Goal: Task Accomplishment & Management: Use online tool/utility

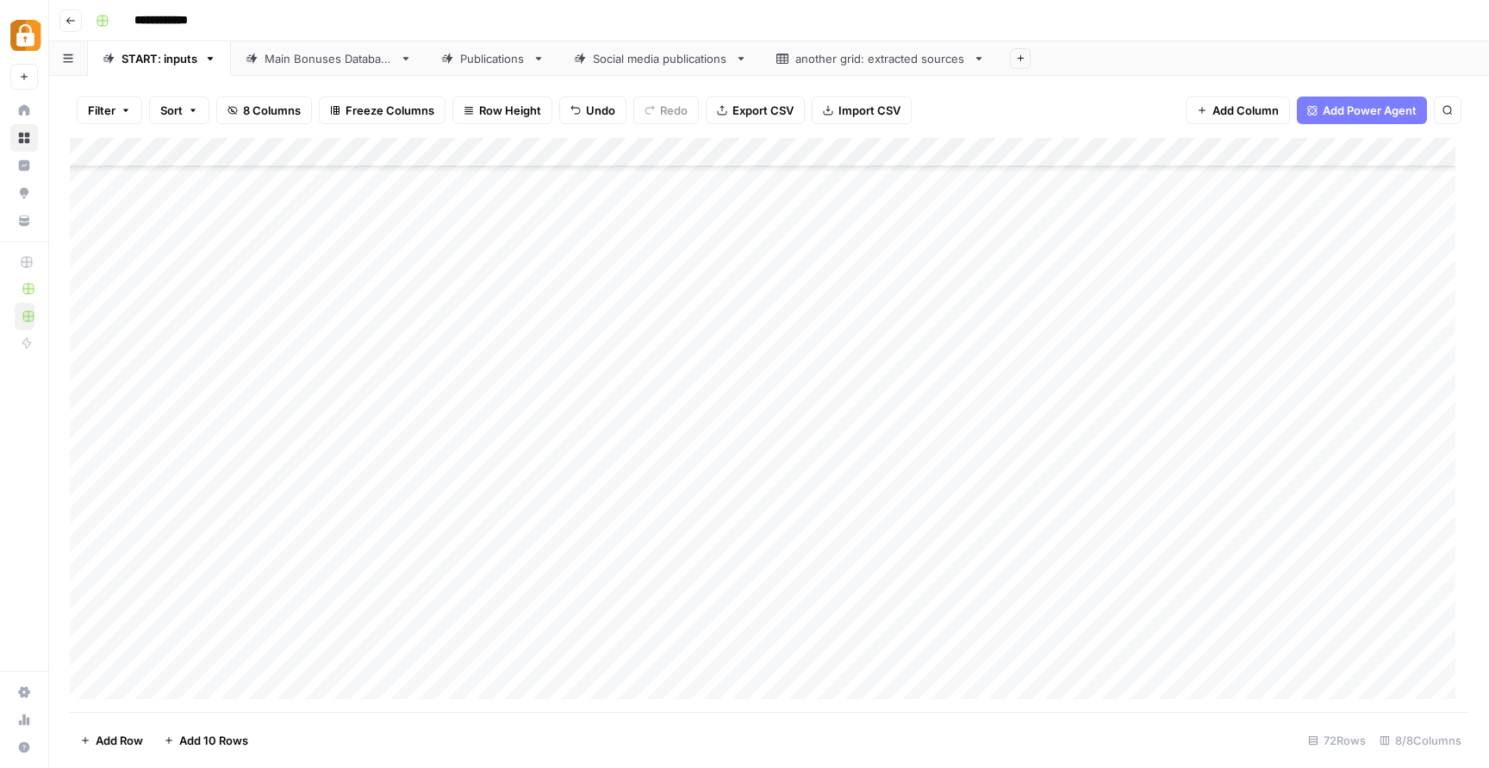
scroll to position [1605, 0]
click at [560, 625] on div "Add Column" at bounding box center [769, 425] width 1398 height 574
click at [758, 626] on div "Add Column" at bounding box center [769, 425] width 1398 height 574
click at [782, 629] on div "Add Column" at bounding box center [769, 425] width 1398 height 574
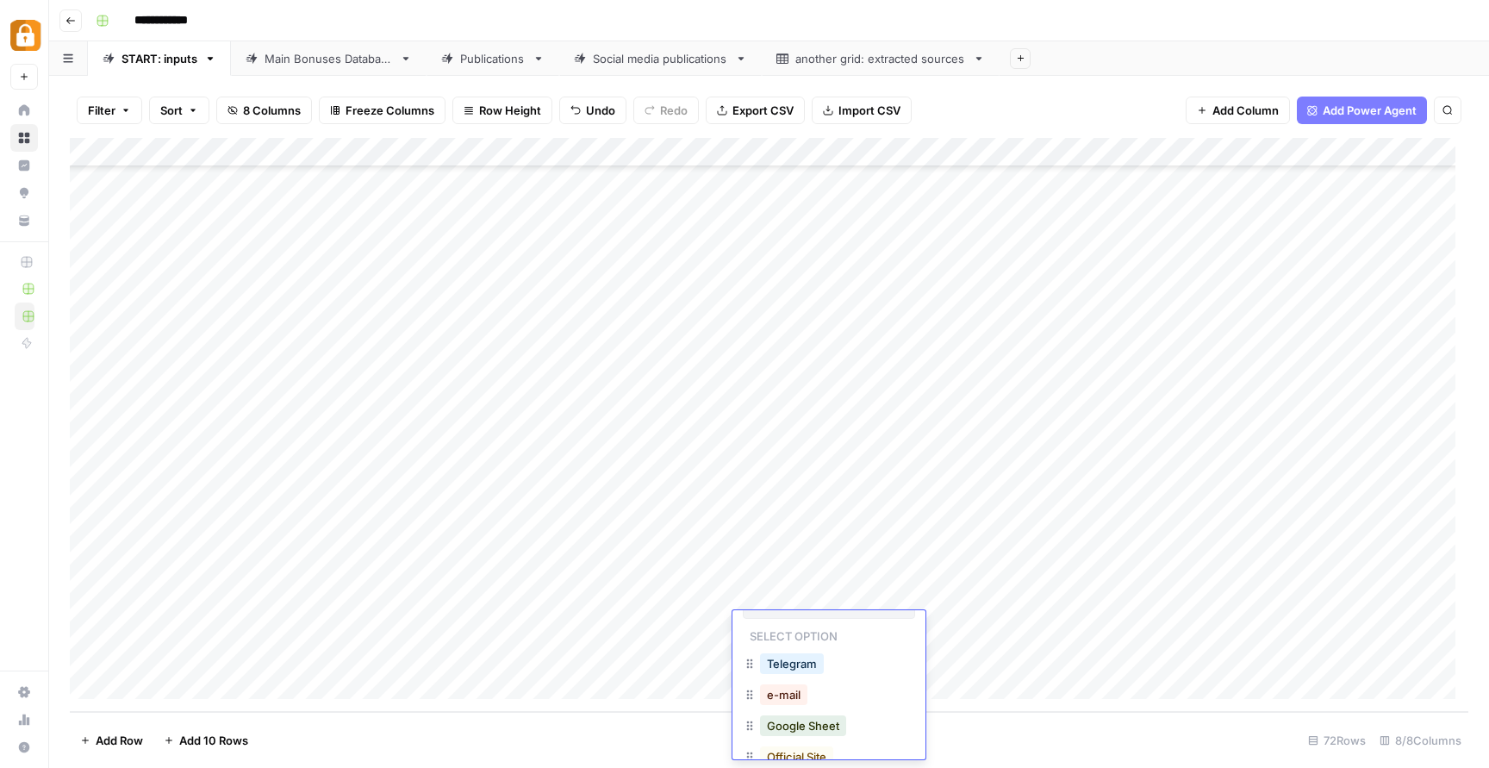
click at [802, 671] on button "Telegram" at bounding box center [792, 663] width 64 height 21
click at [591, 620] on div "Add Column" at bounding box center [769, 425] width 1398 height 574
click at [590, 617] on div "Add Column" at bounding box center [769, 425] width 1398 height 574
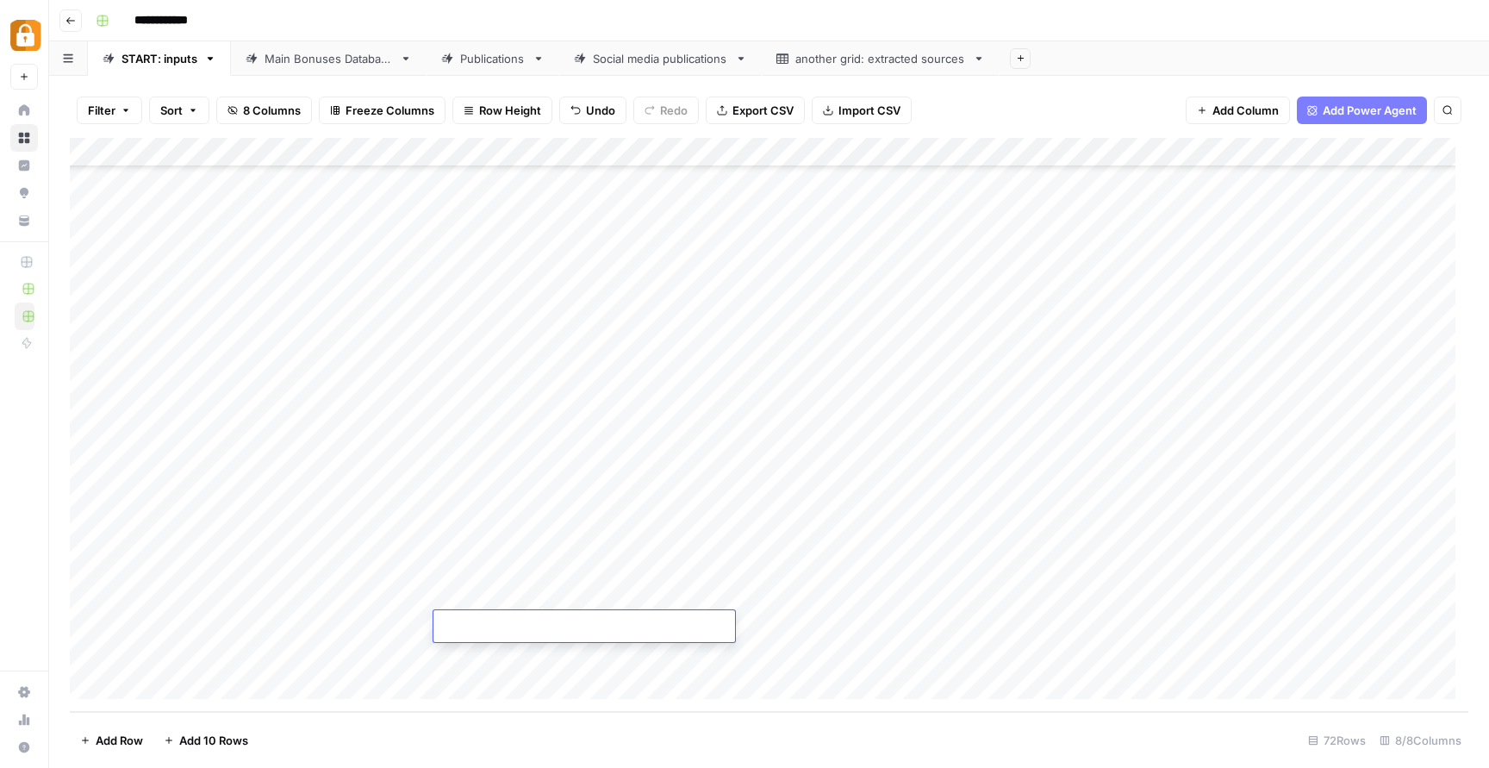
click at [590, 617] on textarea at bounding box center [583, 627] width 301 height 24
type textarea "**********"
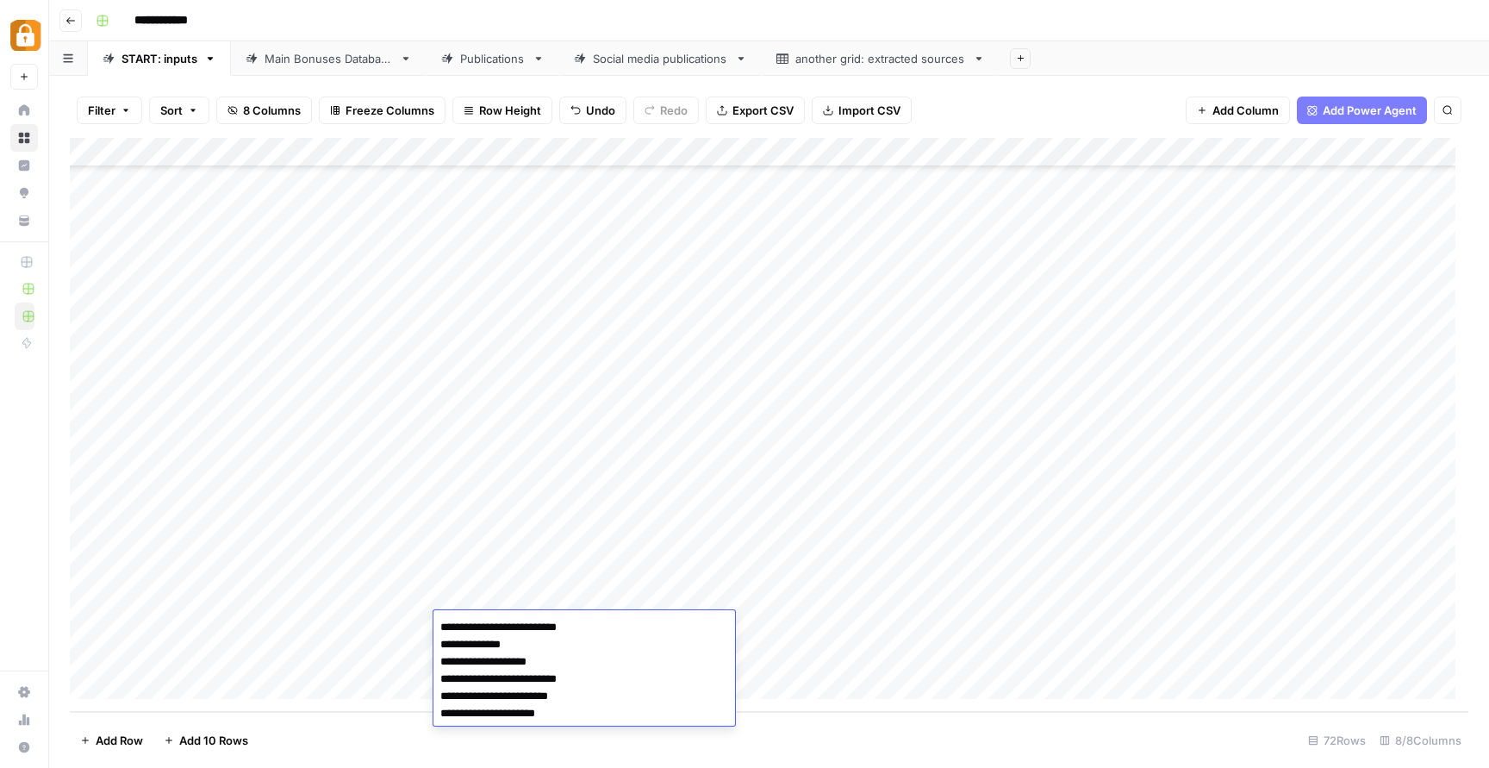
click at [948, 649] on div "Add Column" at bounding box center [769, 425] width 1398 height 574
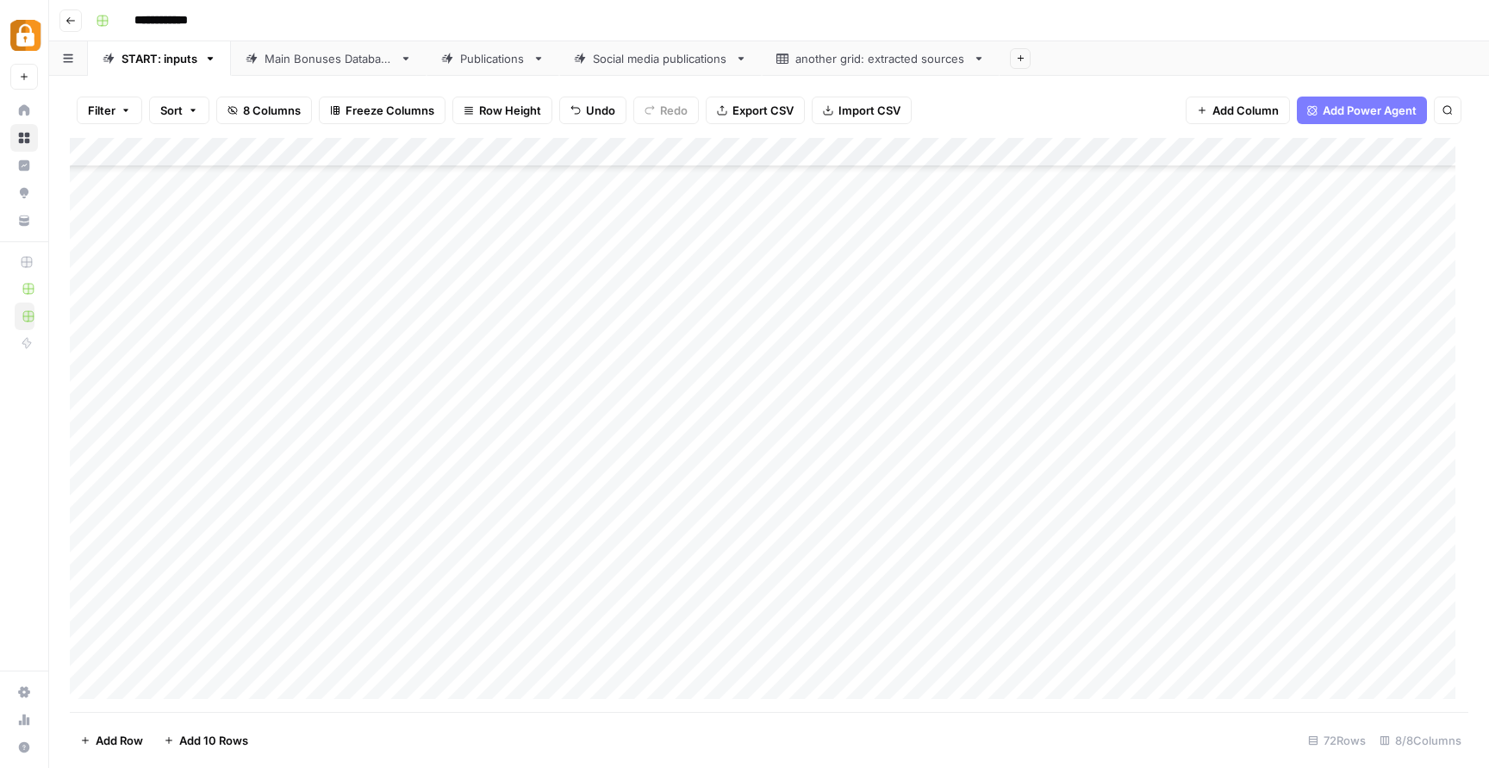
scroll to position [845, 0]
click at [1109, 333] on div "Add Column" at bounding box center [769, 425] width 1398 height 574
click at [1080, 626] on div "Add Column" at bounding box center [769, 425] width 1398 height 574
drag, startPoint x: 563, startPoint y: 628, endPoint x: 1116, endPoint y: 620, distance: 553.9
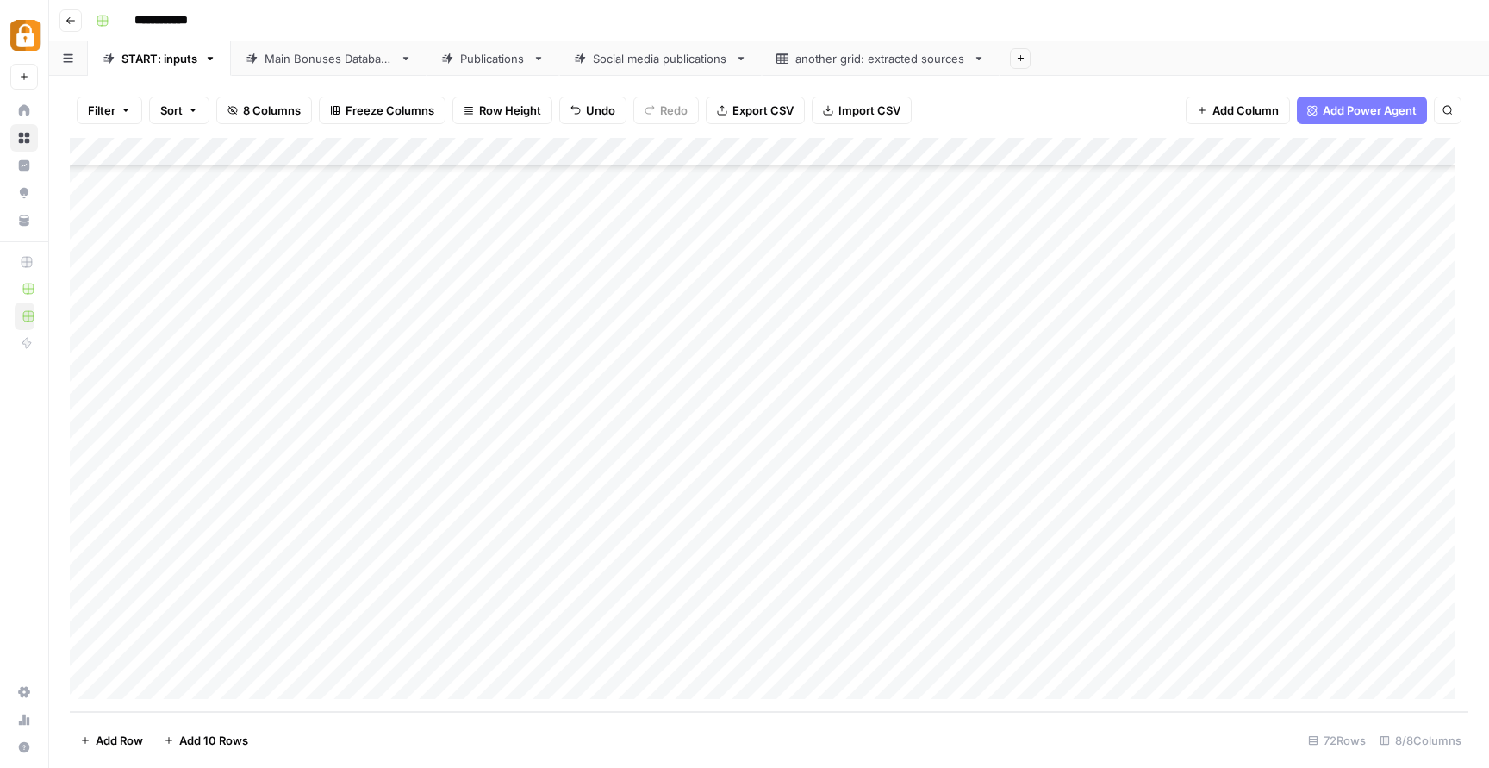
click at [1116, 620] on div "Add Column" at bounding box center [769, 425] width 1398 height 574
click at [677, 655] on div "Add Column" at bounding box center [769, 425] width 1398 height 574
click at [362, 651] on div "Add Column" at bounding box center [769, 425] width 1398 height 574
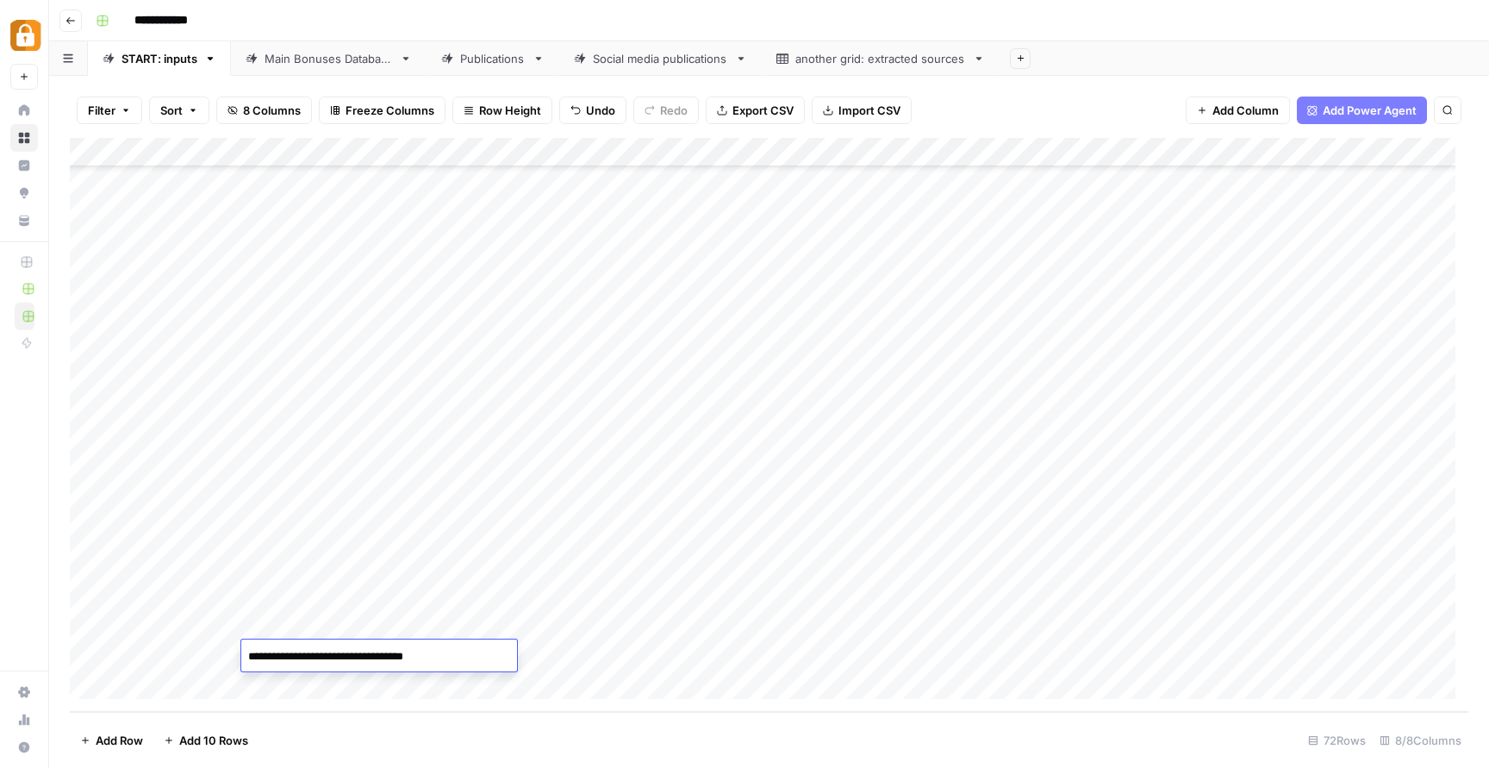
click at [362, 651] on textarea "**********" at bounding box center [379, 656] width 276 height 24
click at [795, 668] on div "Add Column" at bounding box center [769, 425] width 1398 height 574
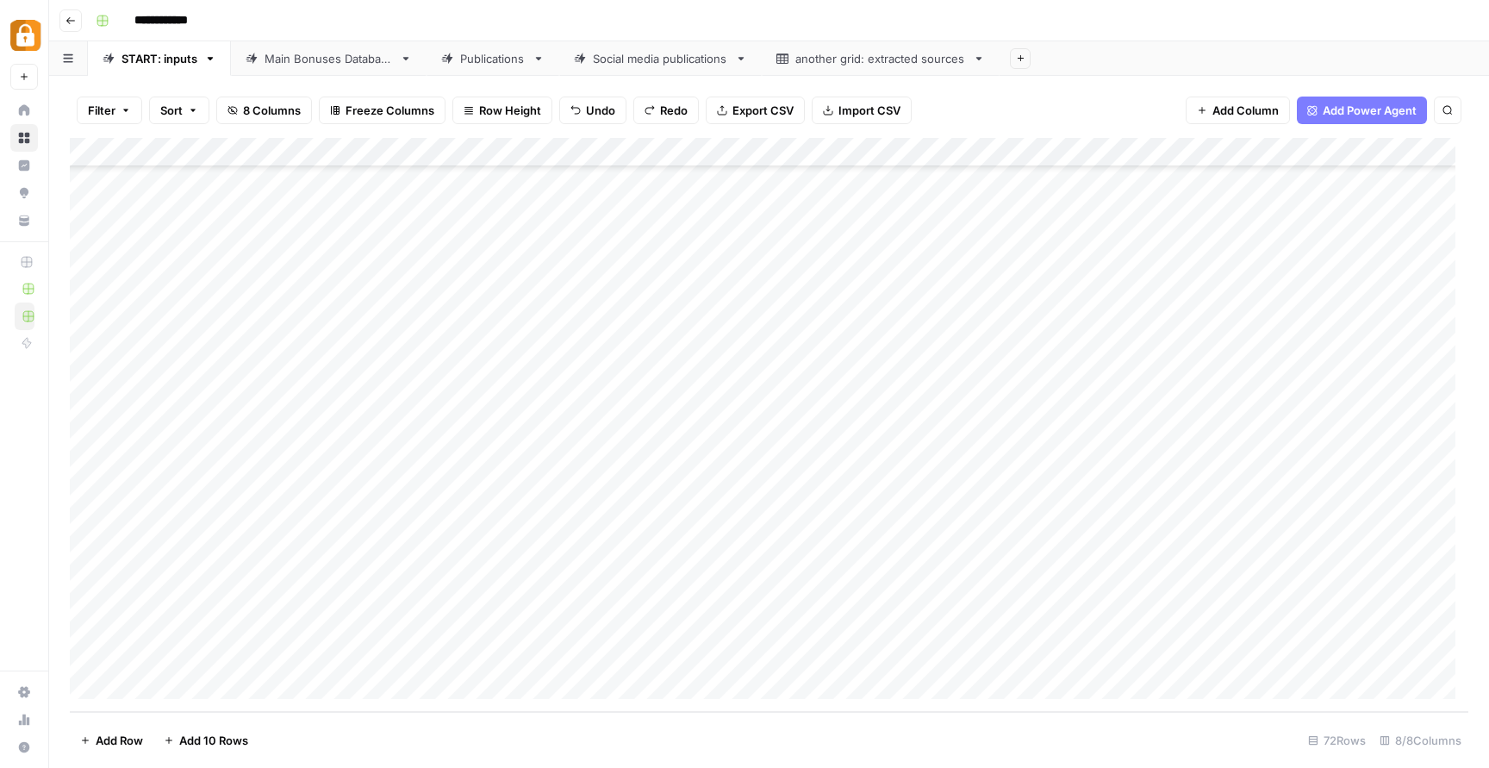
click at [381, 649] on div "Add Column" at bounding box center [769, 425] width 1398 height 574
click at [381, 649] on textarea "**********" at bounding box center [379, 656] width 276 height 24
click at [193, 681] on div "Add Column" at bounding box center [769, 425] width 1398 height 574
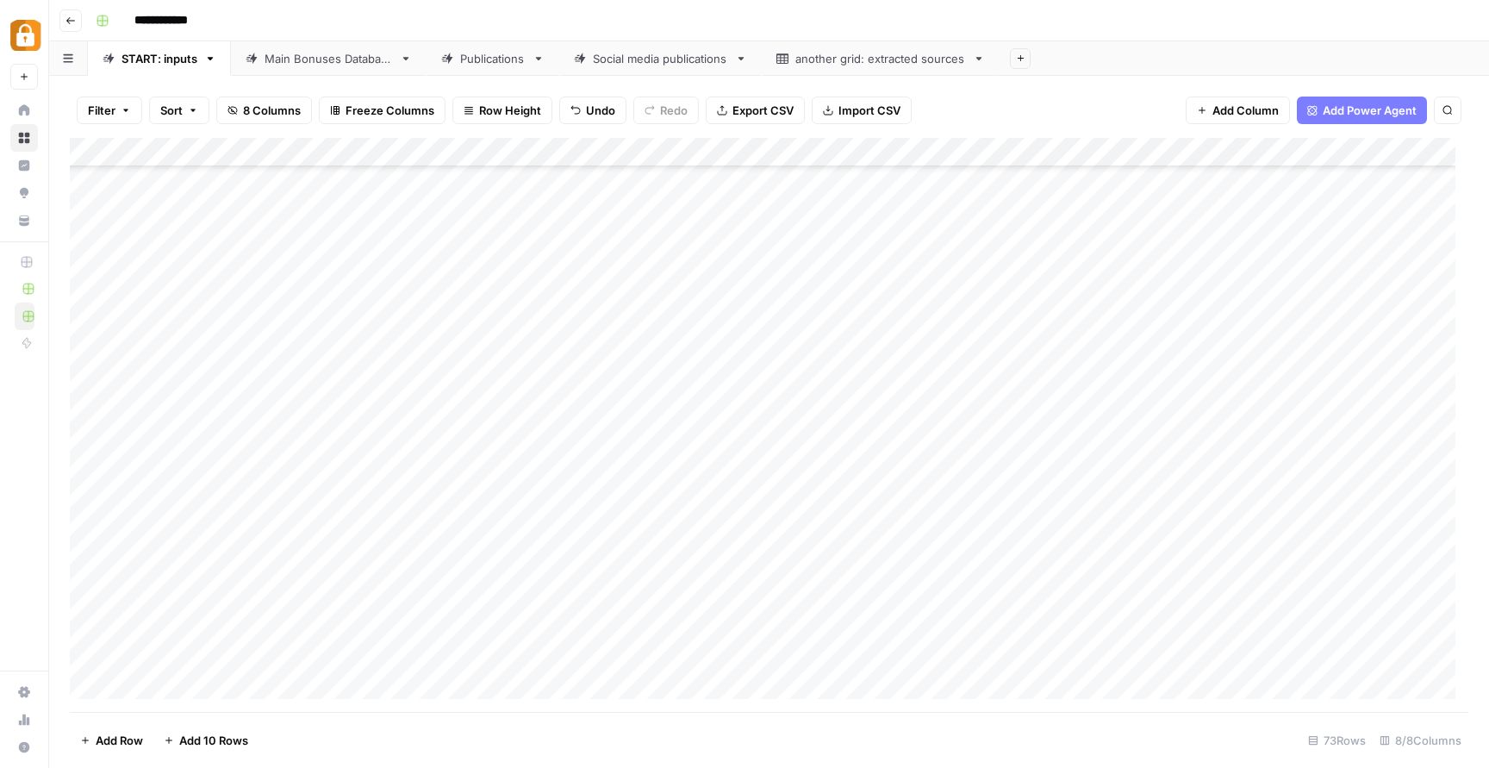
scroll to position [1634, 0]
click at [369, 660] on div "Add Column" at bounding box center [769, 425] width 1398 height 574
click at [454, 650] on div "Add Column" at bounding box center [769, 425] width 1398 height 574
click at [1041, 662] on div "Add Column" at bounding box center [769, 425] width 1398 height 574
click at [1116, 662] on div "Add Column" at bounding box center [769, 425] width 1398 height 574
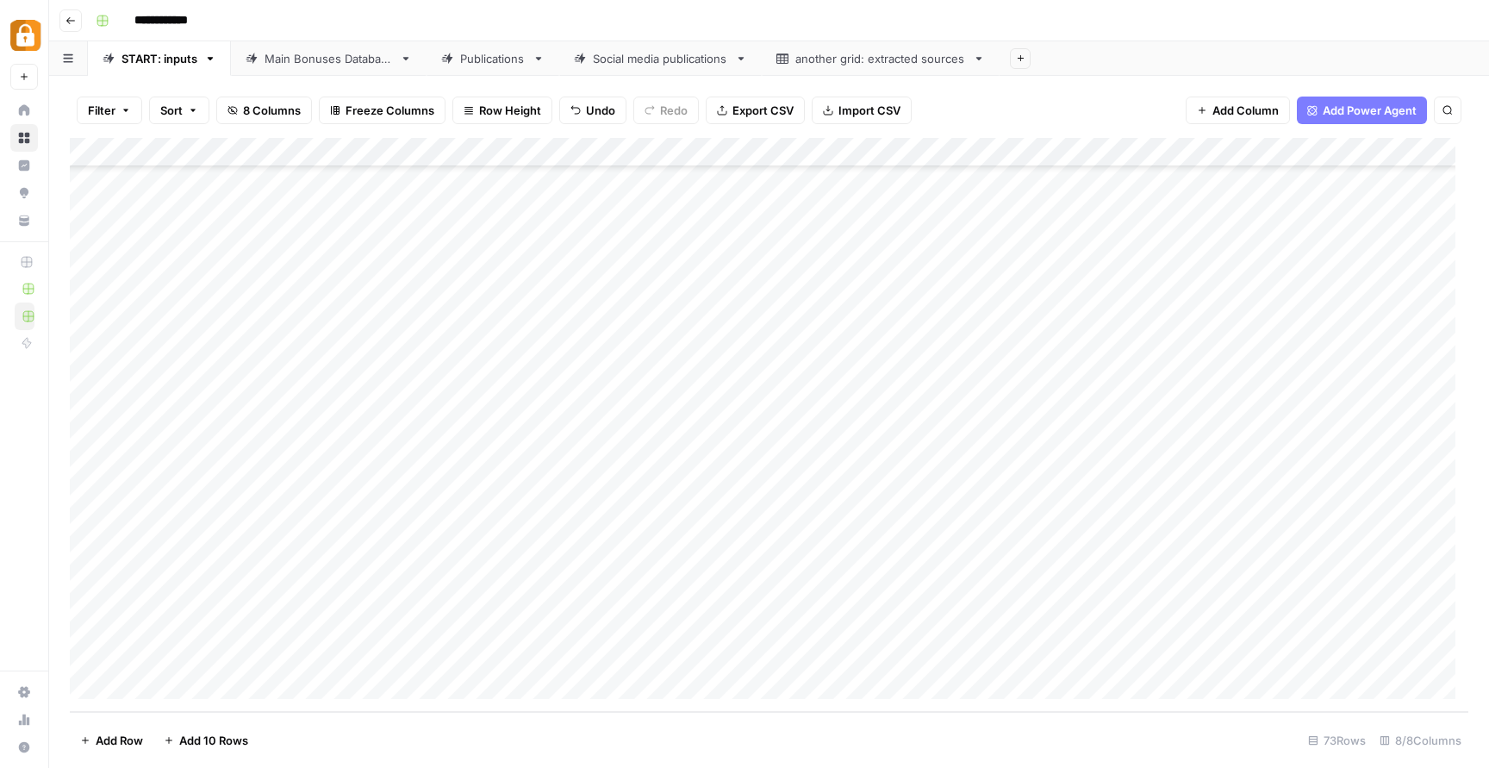
click at [1243, 661] on div "Add Column" at bounding box center [769, 425] width 1398 height 574
click at [991, 649] on div "Add Column" at bounding box center [769, 425] width 1398 height 574
click at [1086, 650] on div "Add Column" at bounding box center [769, 425] width 1398 height 574
click at [1413, 651] on div "Add Column" at bounding box center [769, 425] width 1398 height 574
drag, startPoint x: 1440, startPoint y: 651, endPoint x: 1488, endPoint y: 649, distance: 47.4
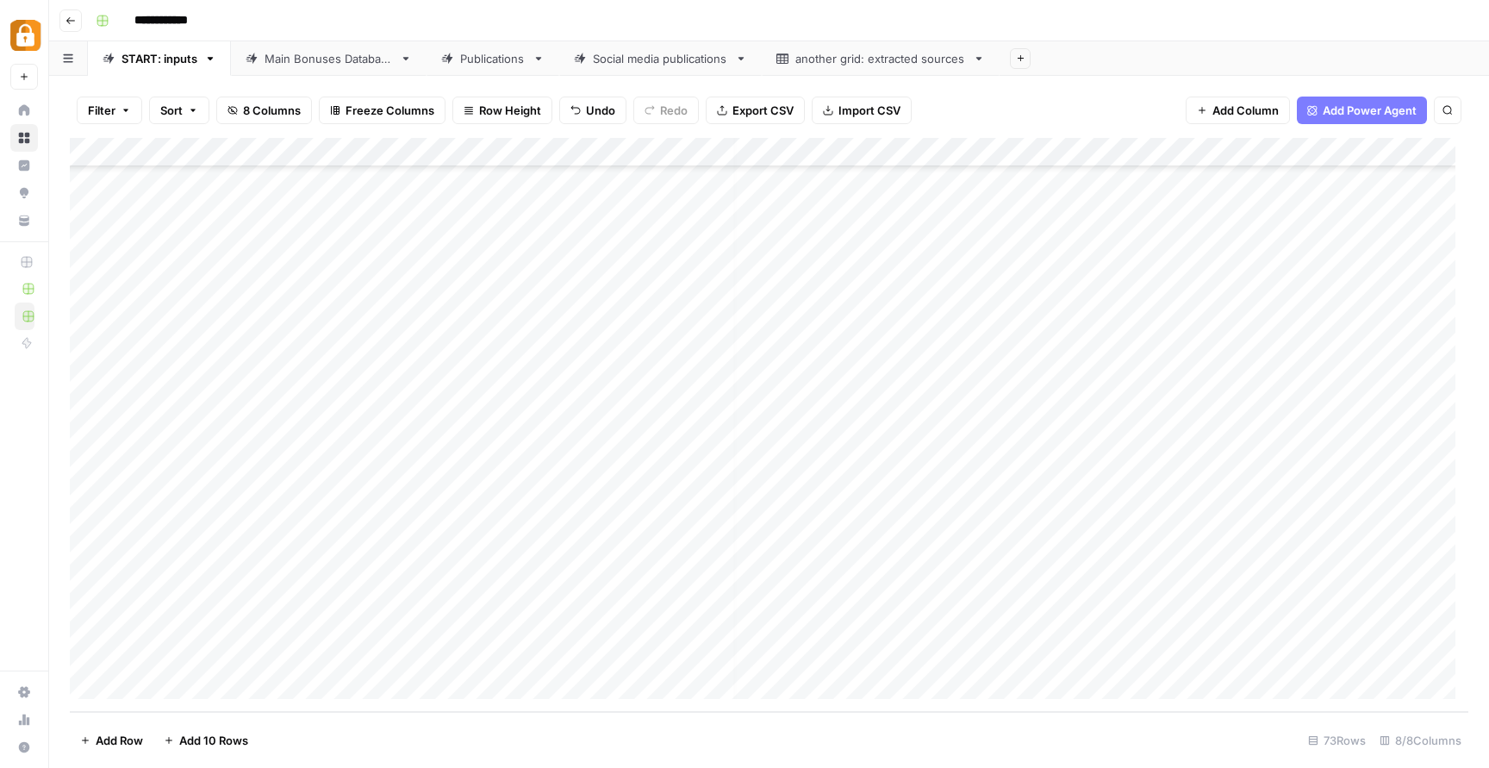
click at [1488, 650] on div "Filter Sort 8 Columns Freeze Columns Row Height Undo Redo Export CSV Import CSV…" at bounding box center [768, 422] width 1439 height 692
drag, startPoint x: 1407, startPoint y: 658, endPoint x: 1476, endPoint y: 643, distance: 71.5
click at [1485, 643] on div "Filter Sort 8 Columns Freeze Columns Row Height Undo Redo Export CSV Import CSV…" at bounding box center [768, 422] width 1439 height 692
click at [1421, 654] on div "Add Column" at bounding box center [1420, 418] width 95 height 561
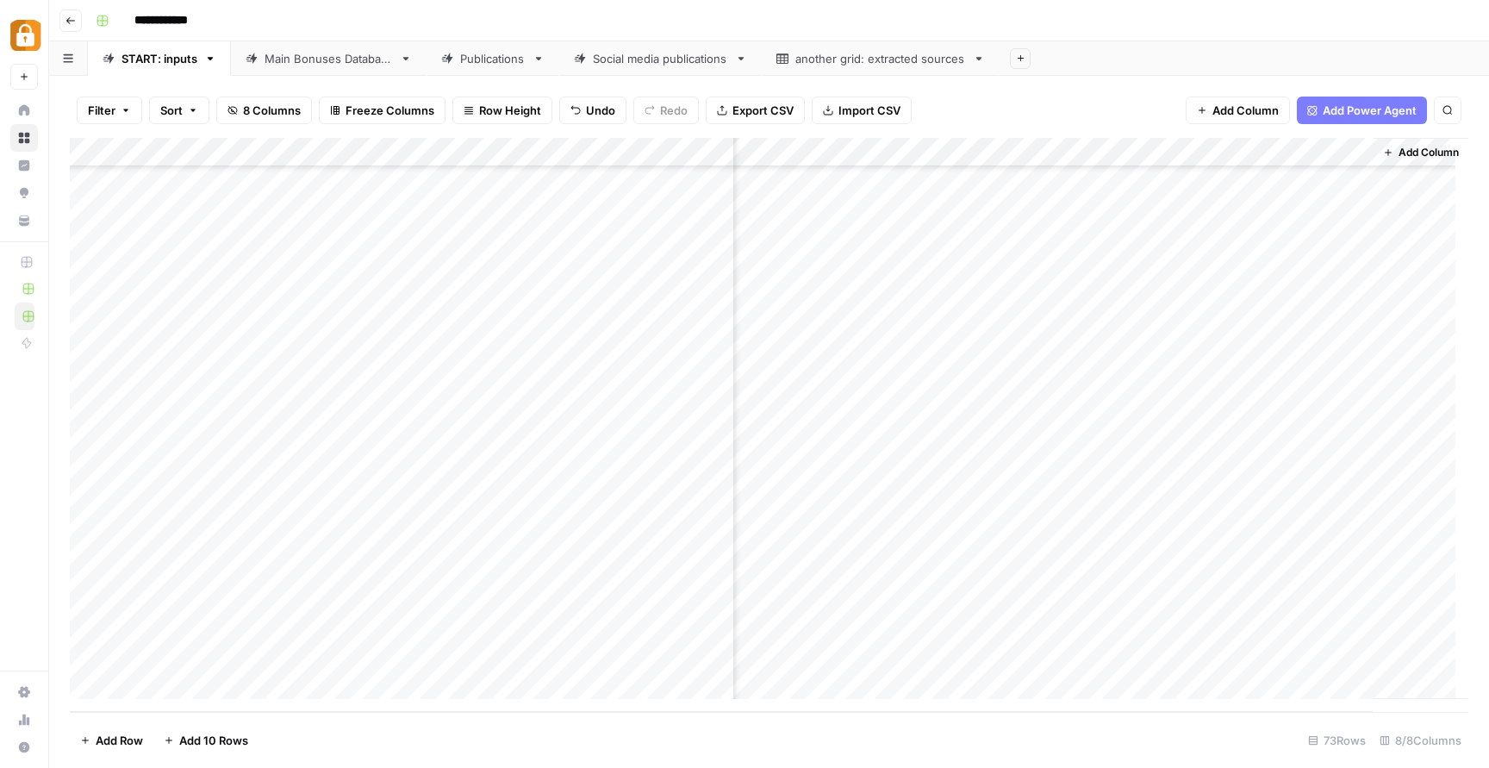
click at [371, 65] on div "Main Bonuses Database" at bounding box center [328, 58] width 128 height 17
click at [941, 655] on div "Add Column" at bounding box center [769, 425] width 1398 height 574
drag, startPoint x: 955, startPoint y: 651, endPoint x: 1374, endPoint y: 524, distance: 437.6
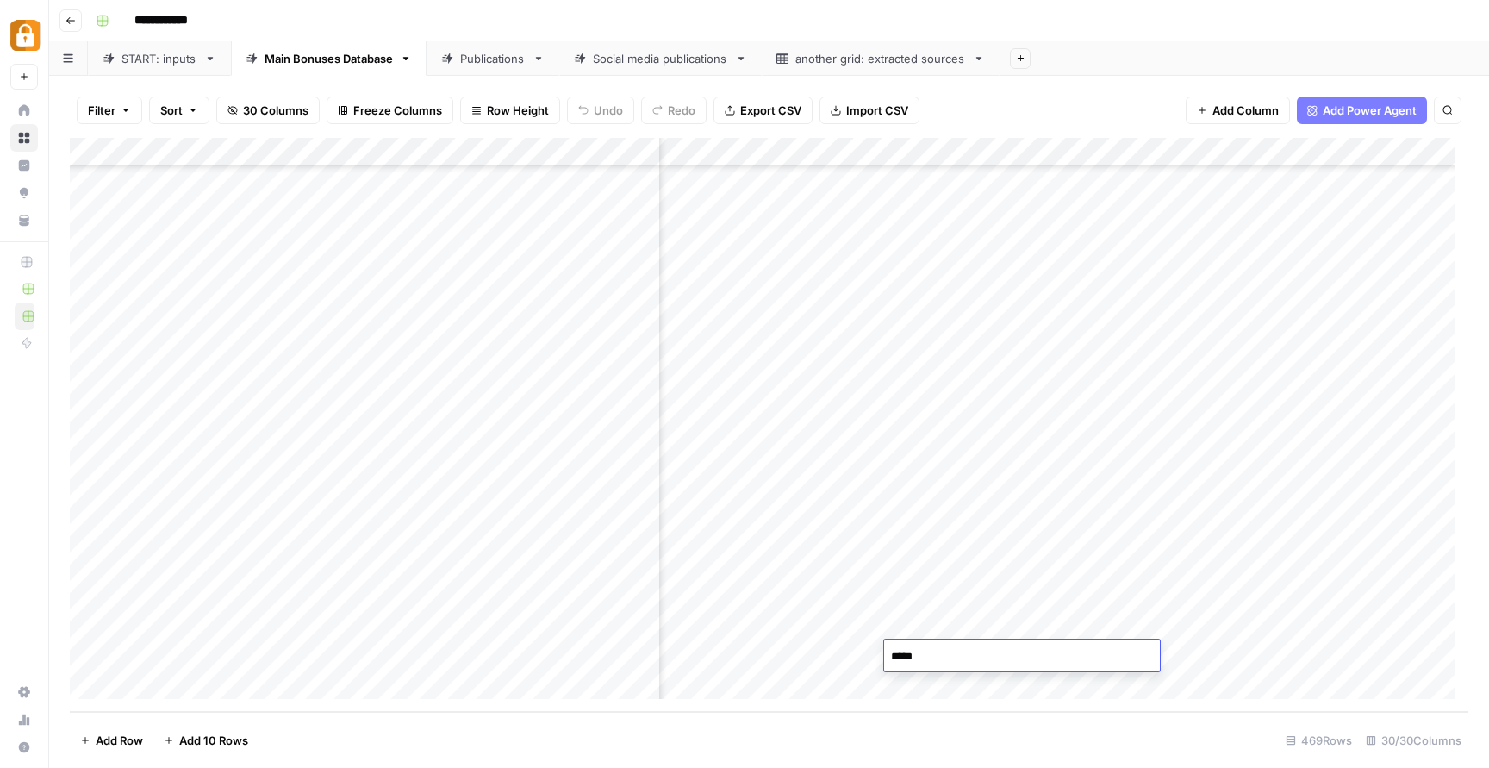
click at [904, 662] on textarea "*****" at bounding box center [1022, 656] width 276 height 24
type textarea "**"
click at [881, 712] on footer "Add Row Add 10 Rows 469 Rows 30/30 Columns" at bounding box center [769, 740] width 1398 height 56
click at [715, 653] on div "Add Column" at bounding box center [769, 425] width 1398 height 574
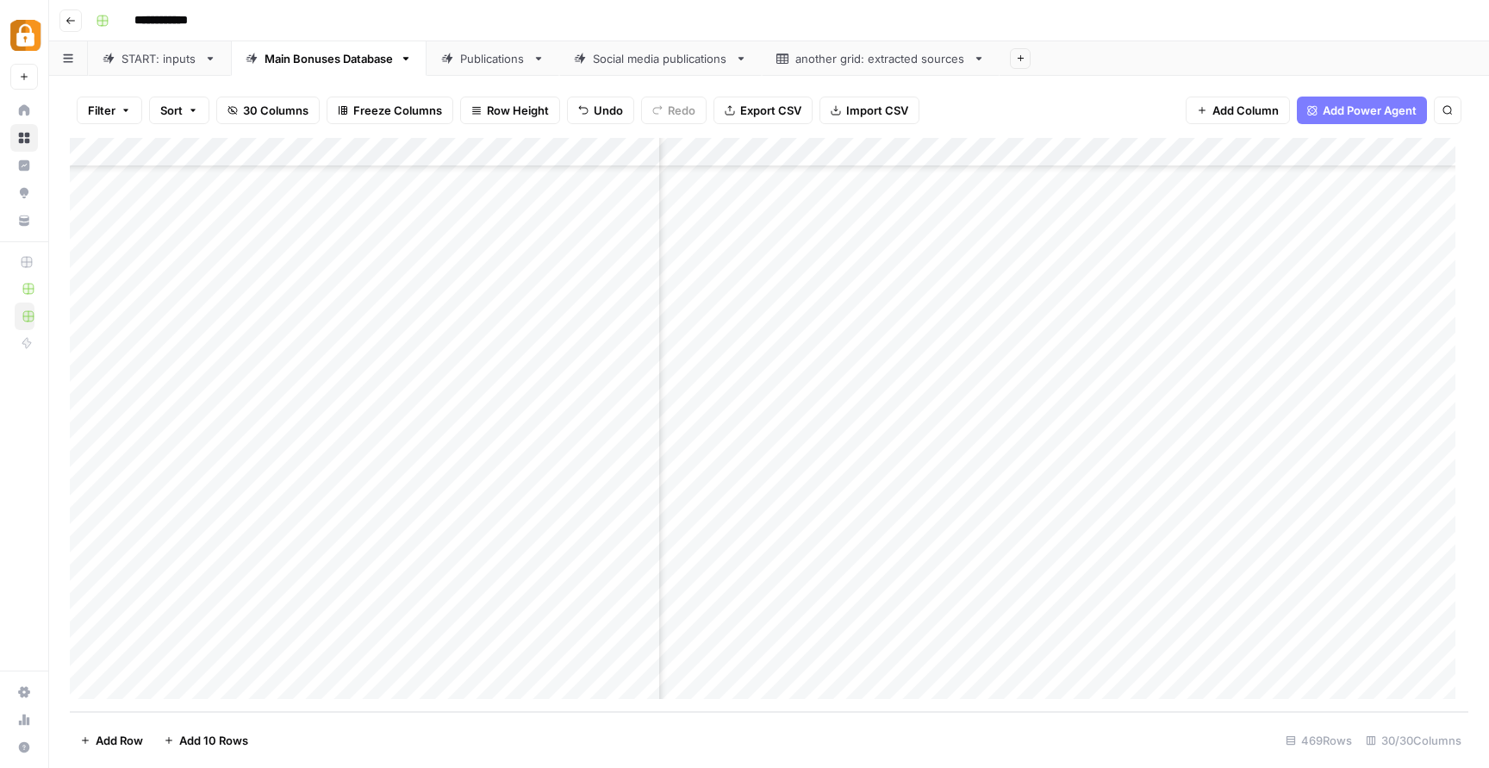
scroll to position [13232, 1169]
click at [1340, 654] on div "Add Column" at bounding box center [769, 425] width 1398 height 574
click at [1340, 654] on textarea "**" at bounding box center [1342, 656] width 276 height 24
click at [1351, 667] on textarea "**" at bounding box center [1342, 656] width 276 height 24
type textarea "***"
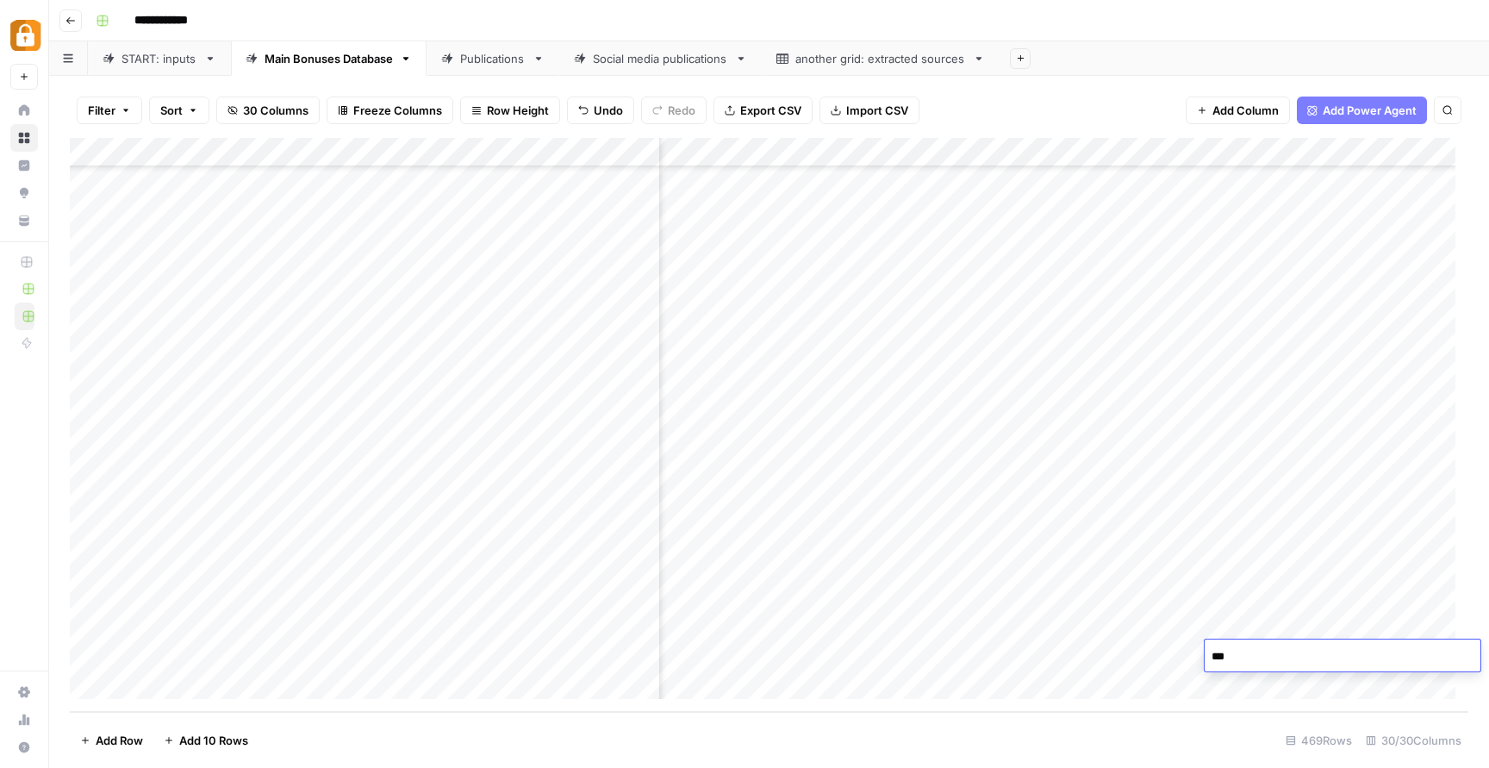
click at [1140, 644] on div "Add Column" at bounding box center [769, 425] width 1398 height 574
type textarea "*"
click at [1086, 718] on footer "Add Row Add 10 Rows 469 Rows 30/30 Columns" at bounding box center [769, 740] width 1398 height 56
click at [1331, 649] on div "Add Column" at bounding box center [769, 425] width 1398 height 574
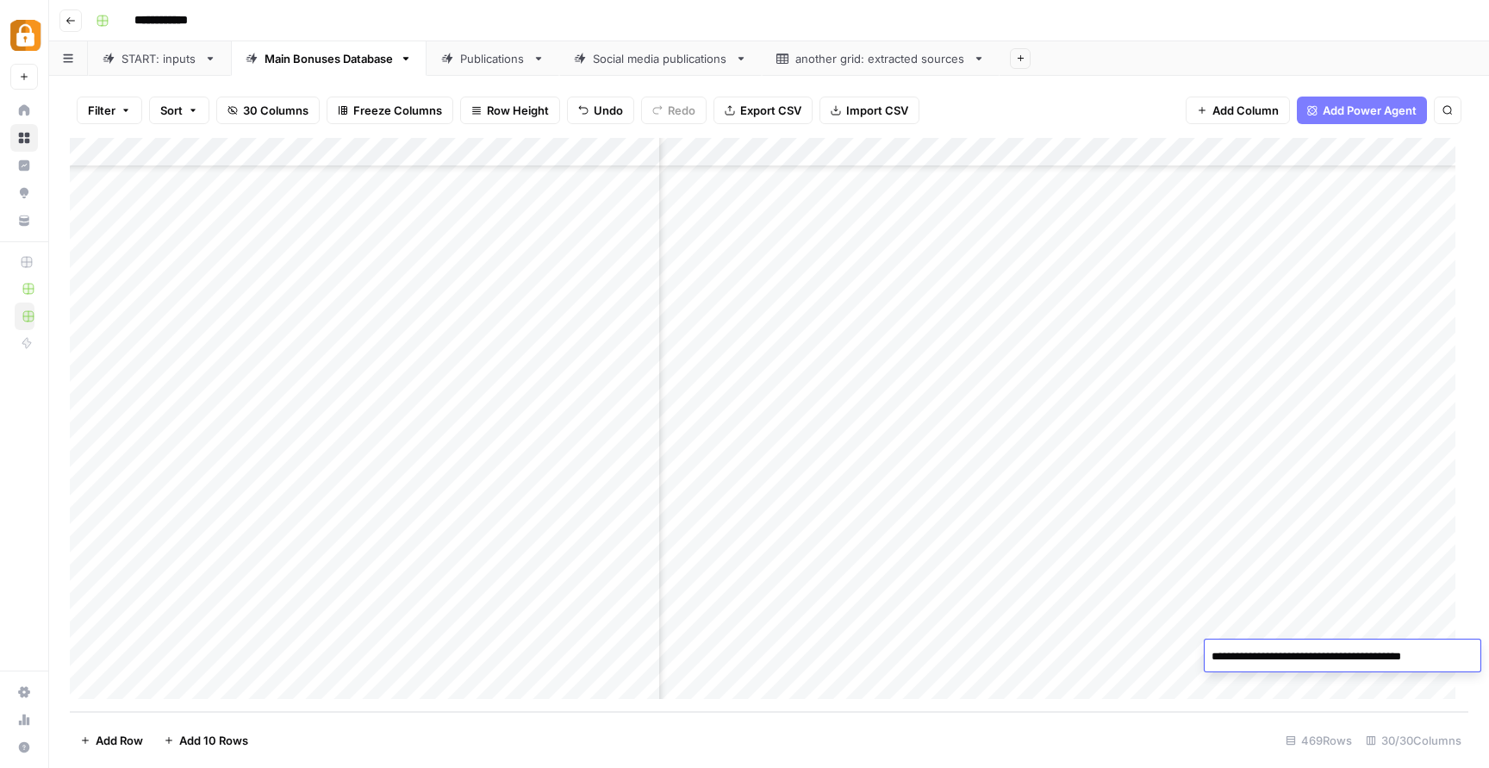
type textarea "**********"
click at [1085, 656] on div "Add Column" at bounding box center [769, 425] width 1398 height 574
click at [1106, 650] on div "Add Column" at bounding box center [769, 425] width 1398 height 574
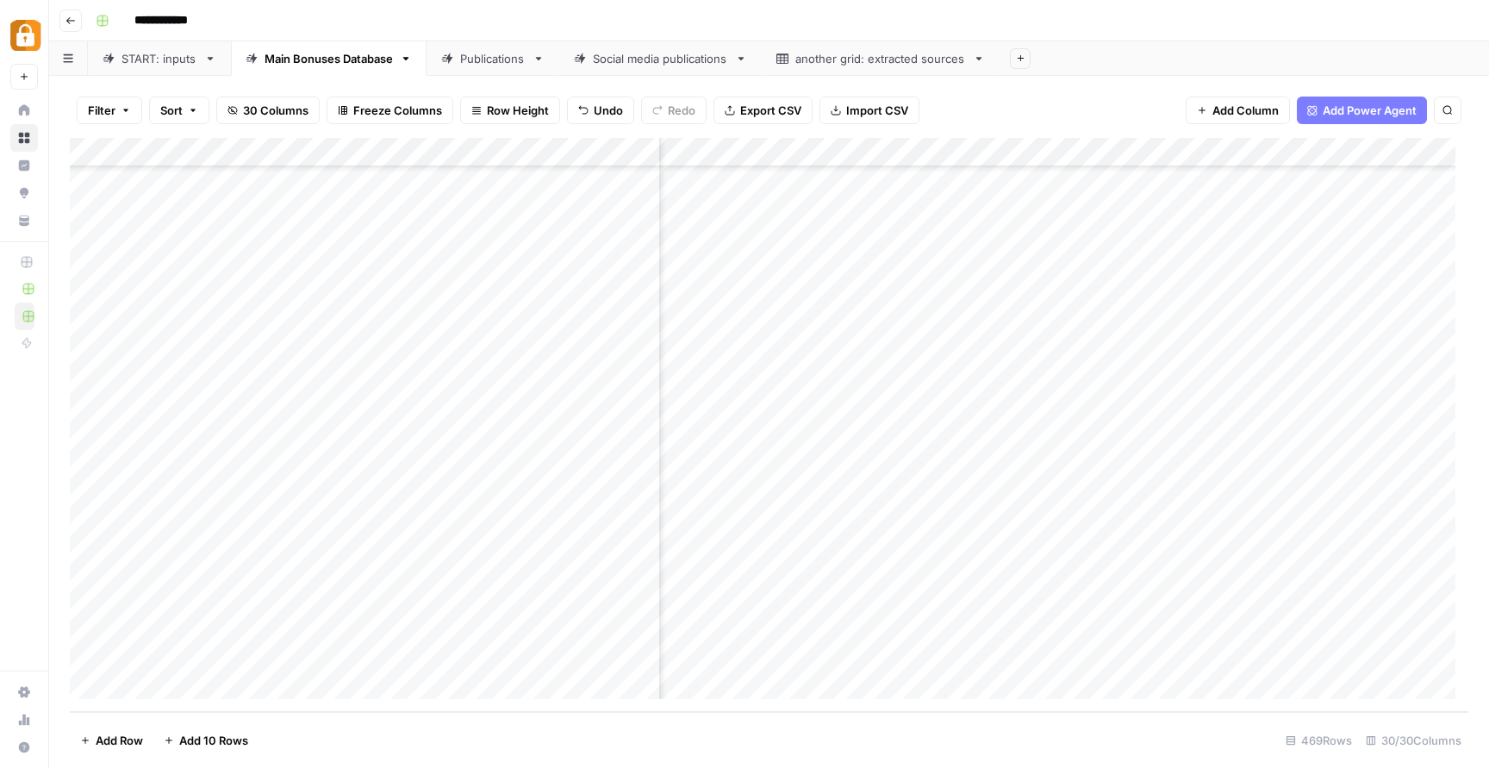
click at [1106, 650] on div "Add Column" at bounding box center [769, 425] width 1398 height 574
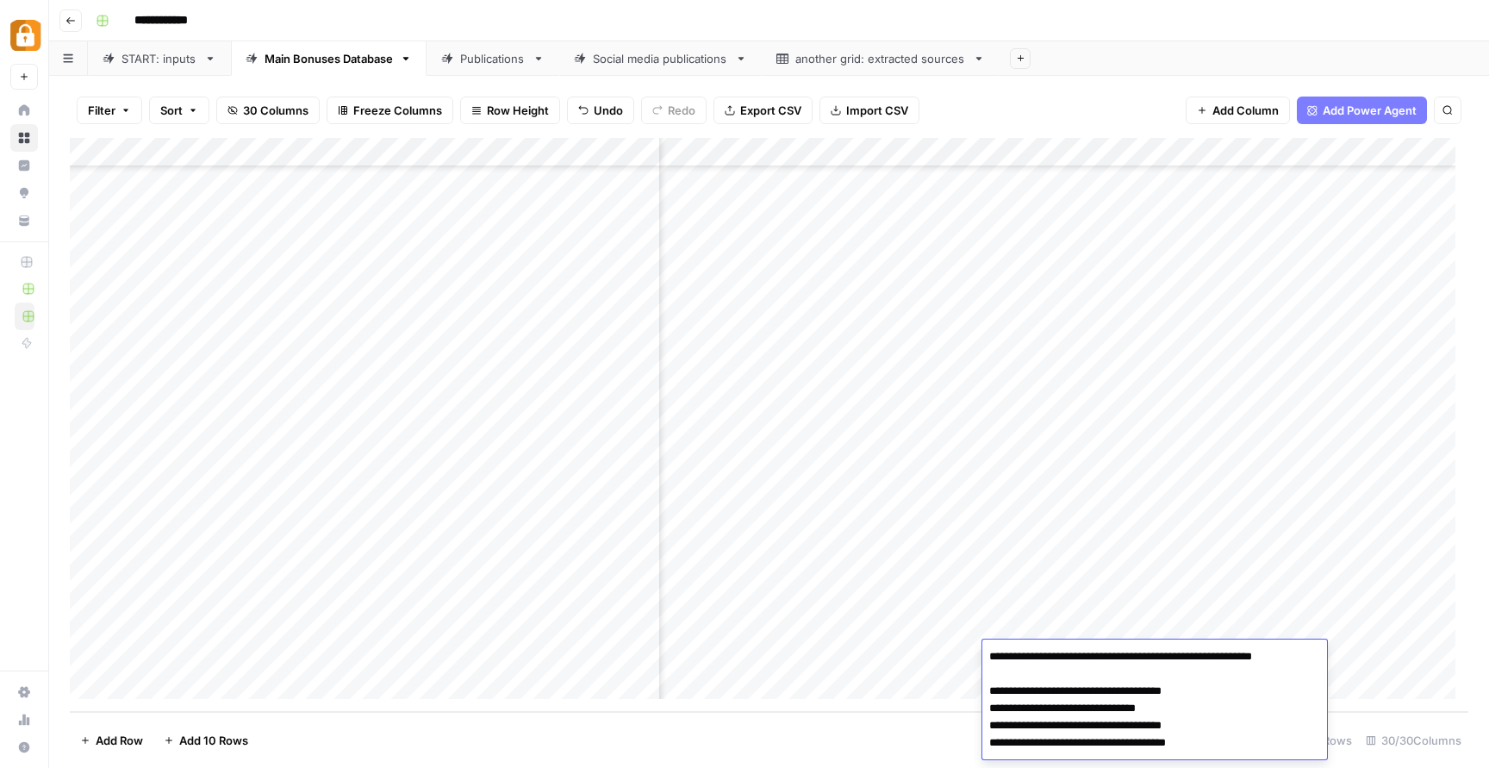
scroll to position [82, 0]
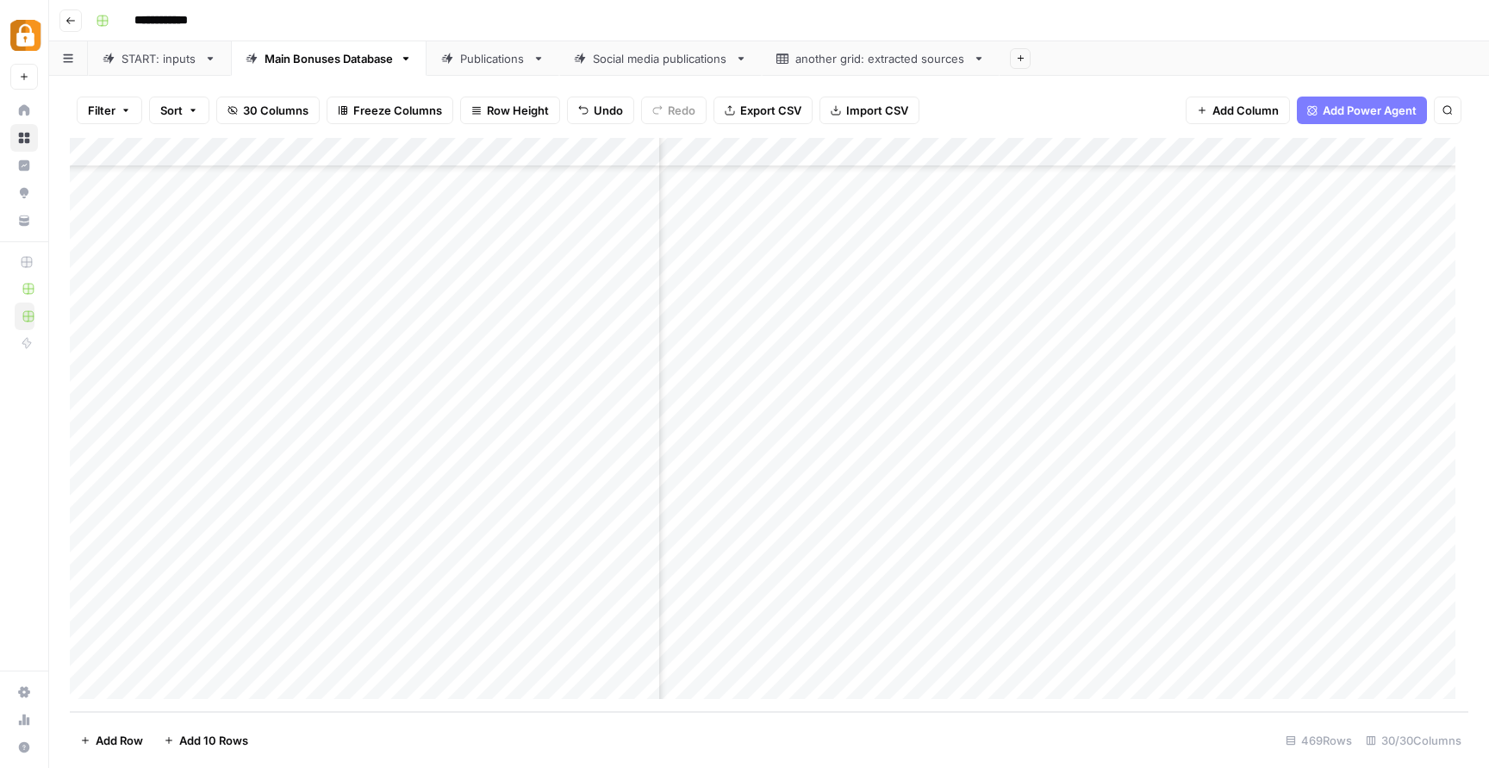
click at [1357, 594] on div "Add Column" at bounding box center [769, 425] width 1398 height 574
click at [501, 53] on div "Publications" at bounding box center [492, 58] width 65 height 17
click at [1339, 569] on div "Add Column" at bounding box center [769, 425] width 1398 height 574
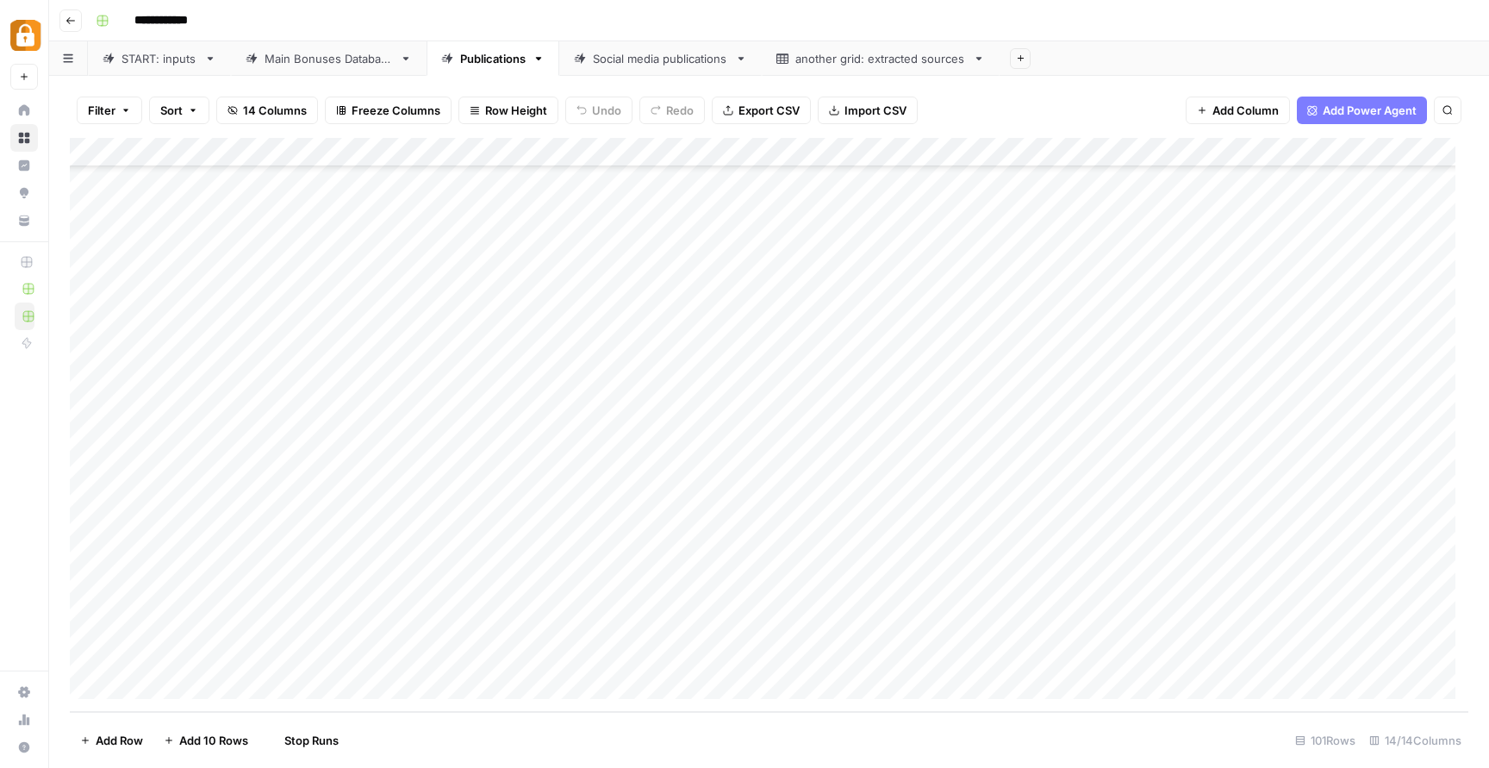
click at [1342, 600] on div "Add Column" at bounding box center [769, 425] width 1398 height 574
click at [1340, 627] on div "Add Column" at bounding box center [769, 425] width 1398 height 574
click at [1336, 656] on div "Add Column" at bounding box center [769, 425] width 1398 height 574
click at [1001, 569] on div "Add Column" at bounding box center [769, 425] width 1398 height 574
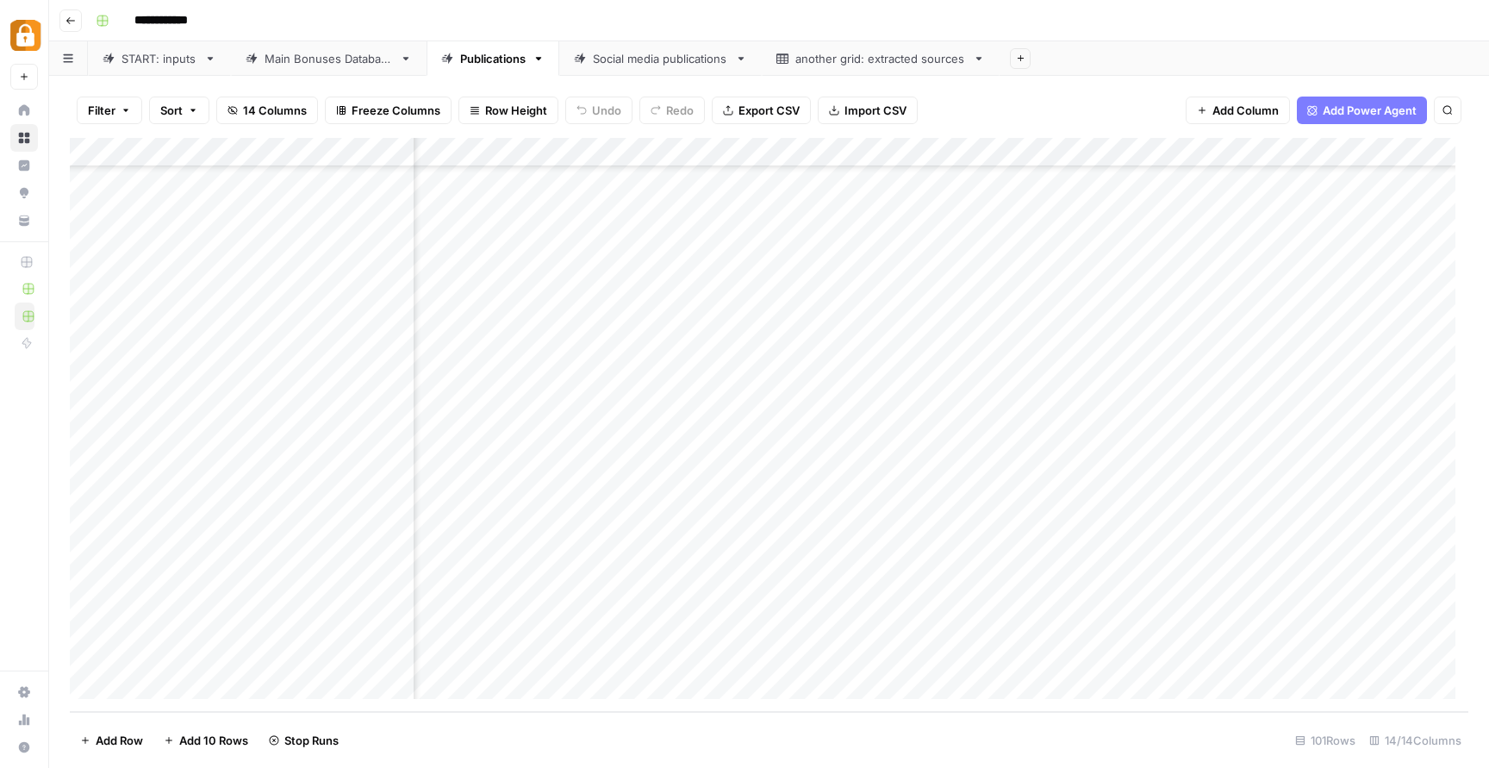
click at [998, 594] on div "Add Column" at bounding box center [769, 425] width 1398 height 574
click at [1003, 628] on div "Add Column" at bounding box center [769, 425] width 1398 height 574
click at [998, 654] on div "Add Column" at bounding box center [769, 425] width 1398 height 574
click at [815, 593] on div "Add Column" at bounding box center [769, 425] width 1398 height 574
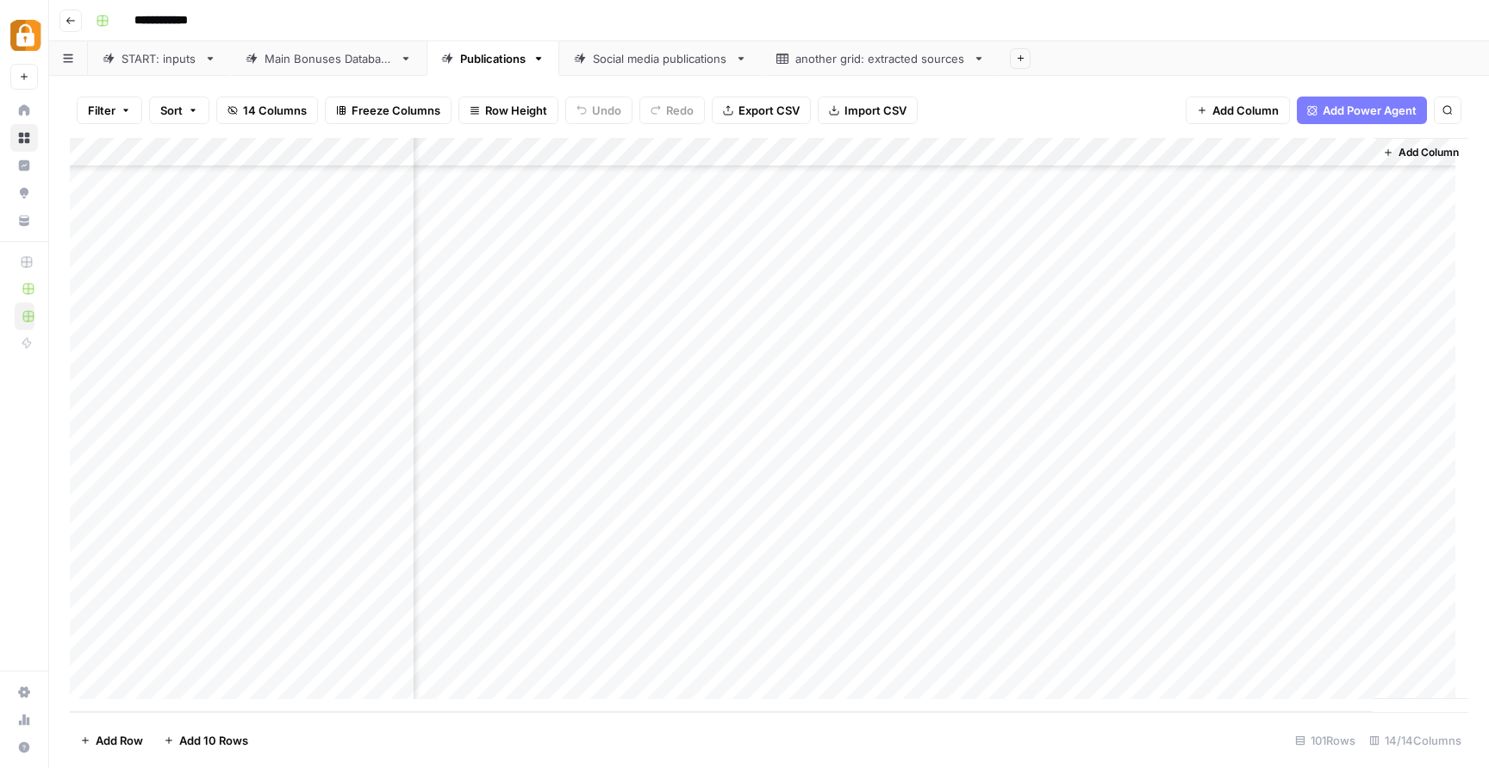
click at [815, 593] on div "Add Column" at bounding box center [769, 425] width 1398 height 574
click at [789, 603] on input "**********" at bounding box center [851, 601] width 276 height 21
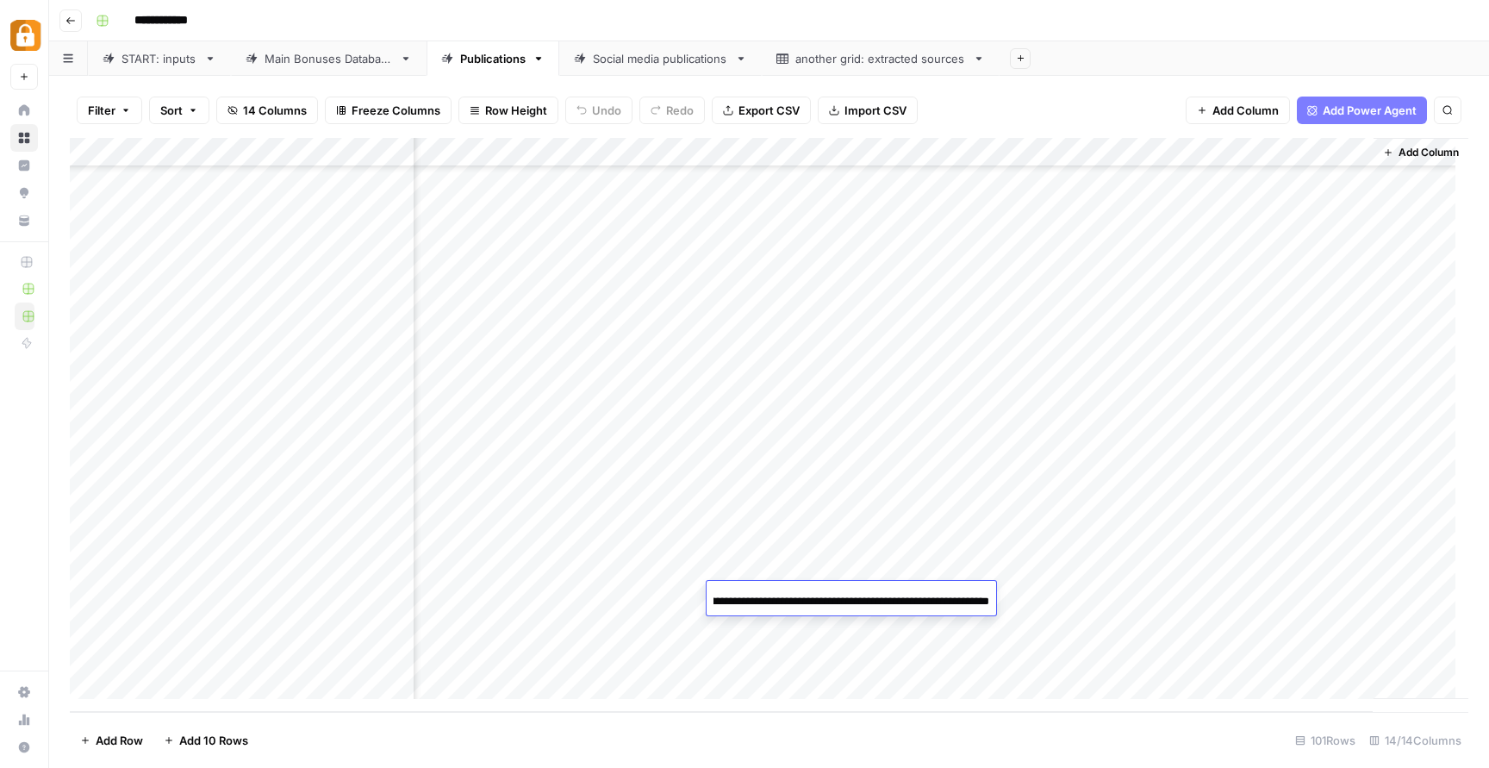
click at [776, 535] on div "Add Column" at bounding box center [769, 425] width 1398 height 574
click at [1164, 573] on div "Add Column" at bounding box center [769, 425] width 1398 height 574
click at [765, 563] on div "Add Column" at bounding box center [769, 425] width 1398 height 574
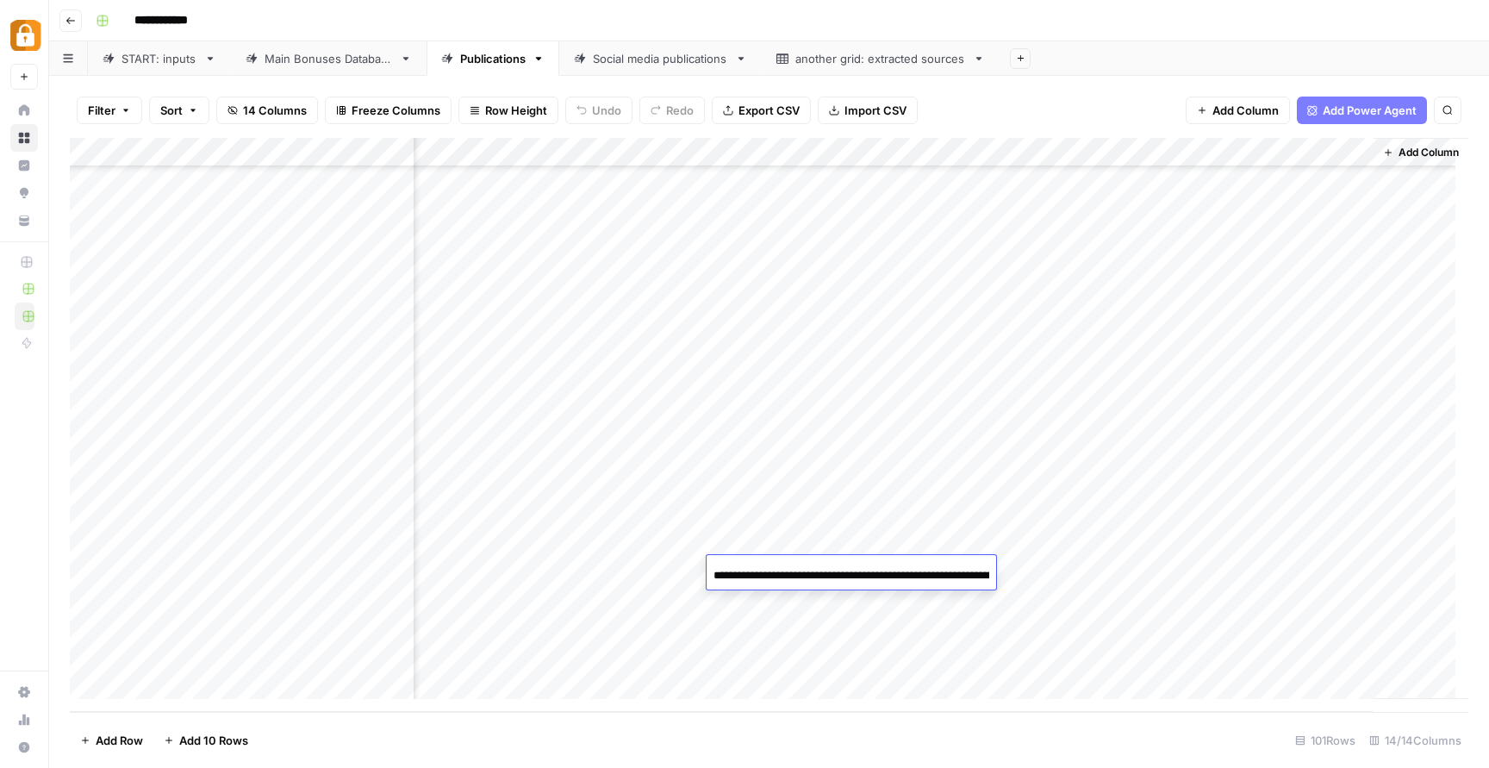
scroll to position [0, 343]
click at [827, 581] on input "**********" at bounding box center [851, 575] width 276 height 21
drag, startPoint x: 987, startPoint y: 573, endPoint x: 933, endPoint y: 575, distance: 54.3
click at [933, 575] on input "**********" at bounding box center [851, 575] width 276 height 21
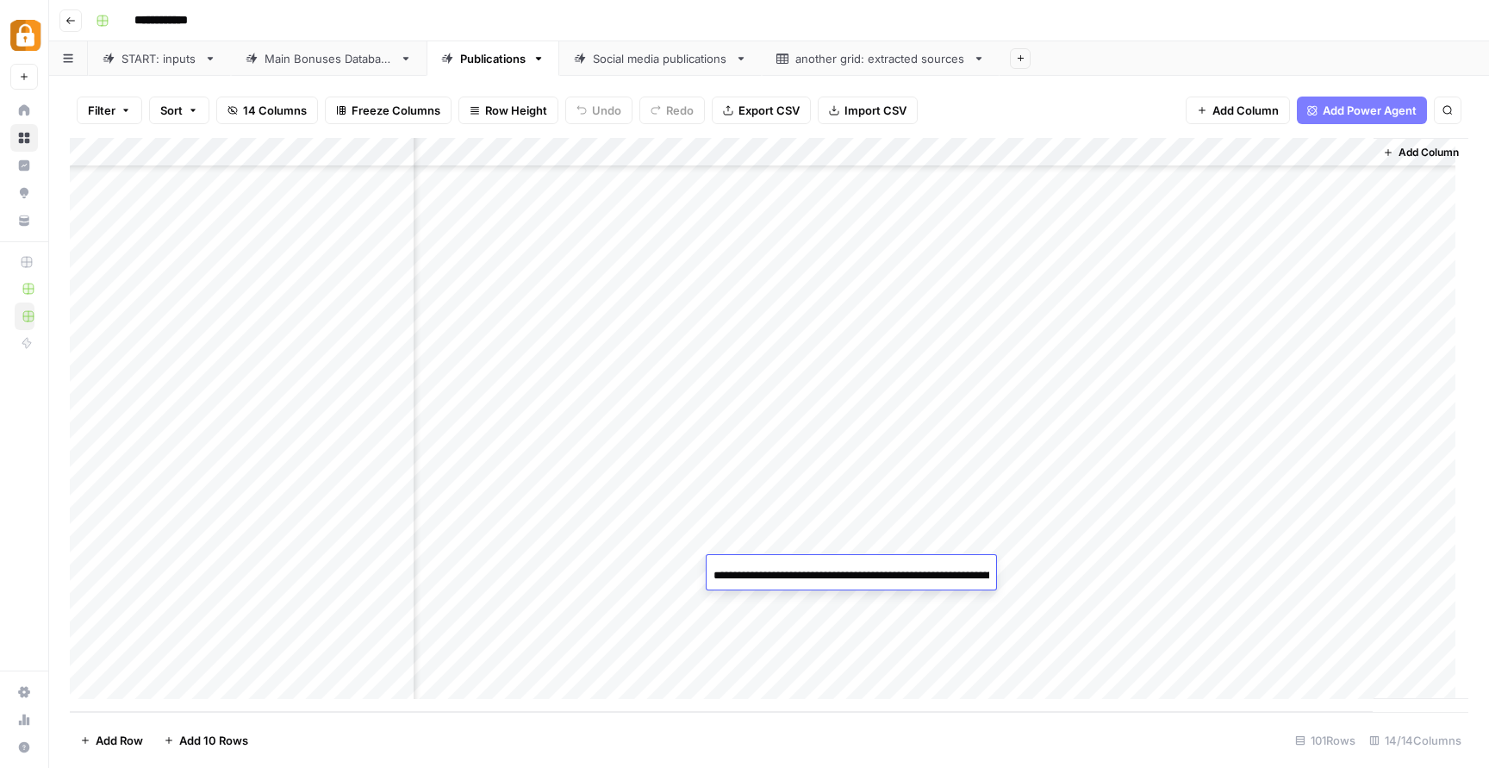
type input "**********"
click at [909, 603] on div "Add Column" at bounding box center [769, 425] width 1398 height 574
click at [754, 598] on div "Add Column" at bounding box center [769, 425] width 1398 height 574
click at [793, 597] on div "Add Column" at bounding box center [769, 425] width 1398 height 574
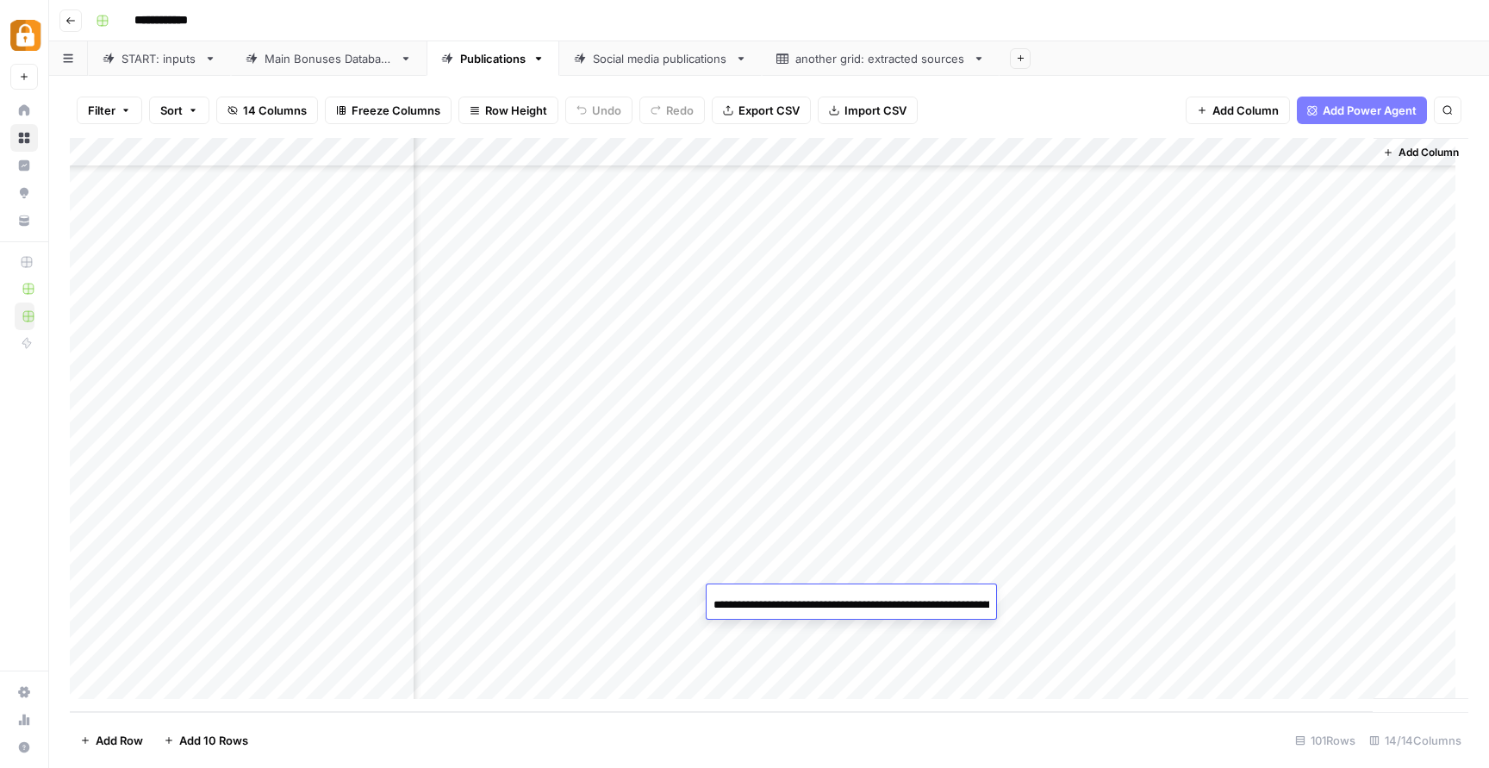
type input "**********"
click at [739, 599] on input "**********" at bounding box center [851, 604] width 276 height 21
drag, startPoint x: 688, startPoint y: 602, endPoint x: 728, endPoint y: 606, distance: 39.8
click at [683, 602] on div "Add Column" at bounding box center [769, 425] width 1398 height 574
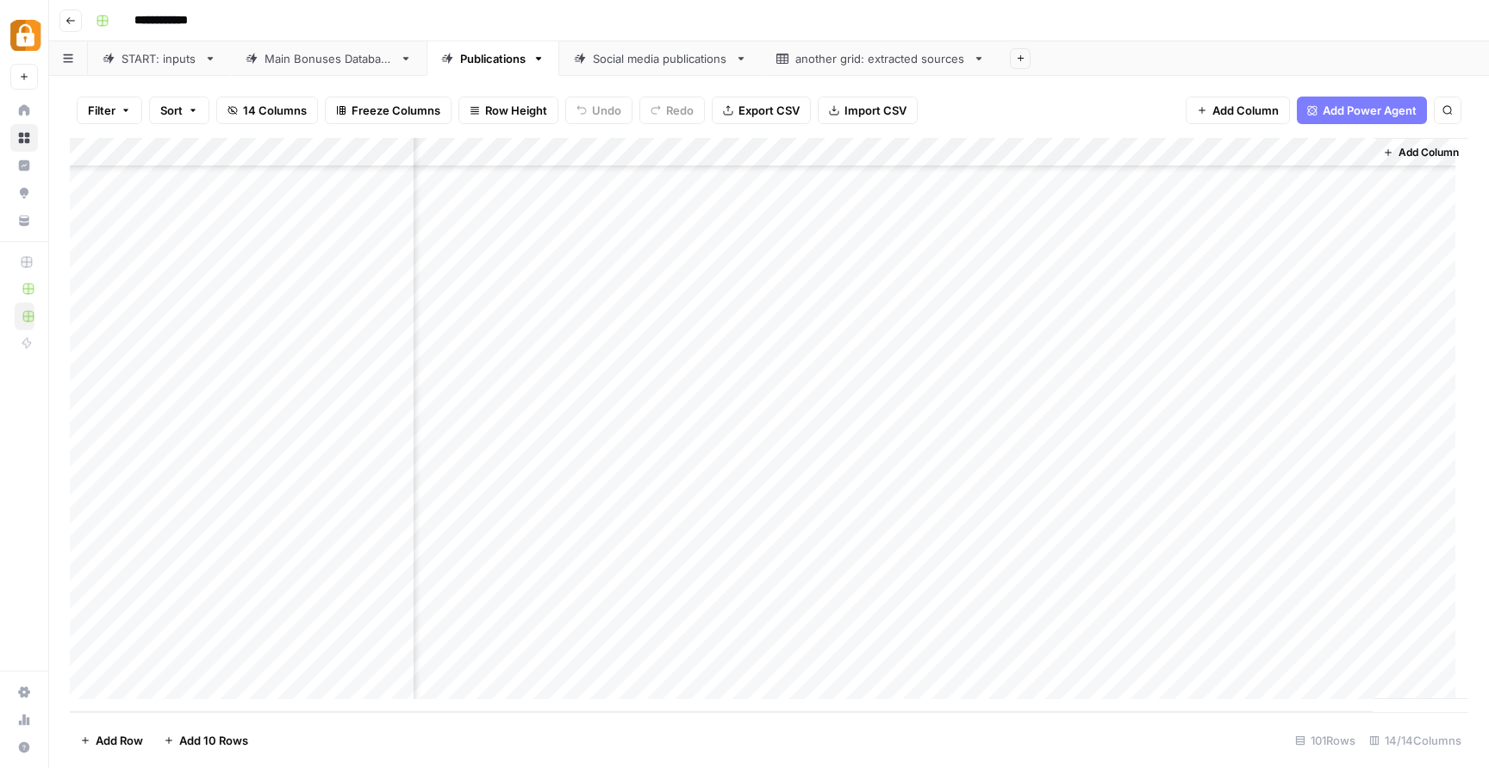
click at [755, 607] on div "Add Column" at bounding box center [769, 425] width 1398 height 574
click at [658, 616] on div "Add Column" at bounding box center [769, 425] width 1398 height 574
click at [693, 603] on div "Add Column" at bounding box center [769, 425] width 1398 height 574
click at [691, 600] on div "Add Column" at bounding box center [769, 425] width 1398 height 574
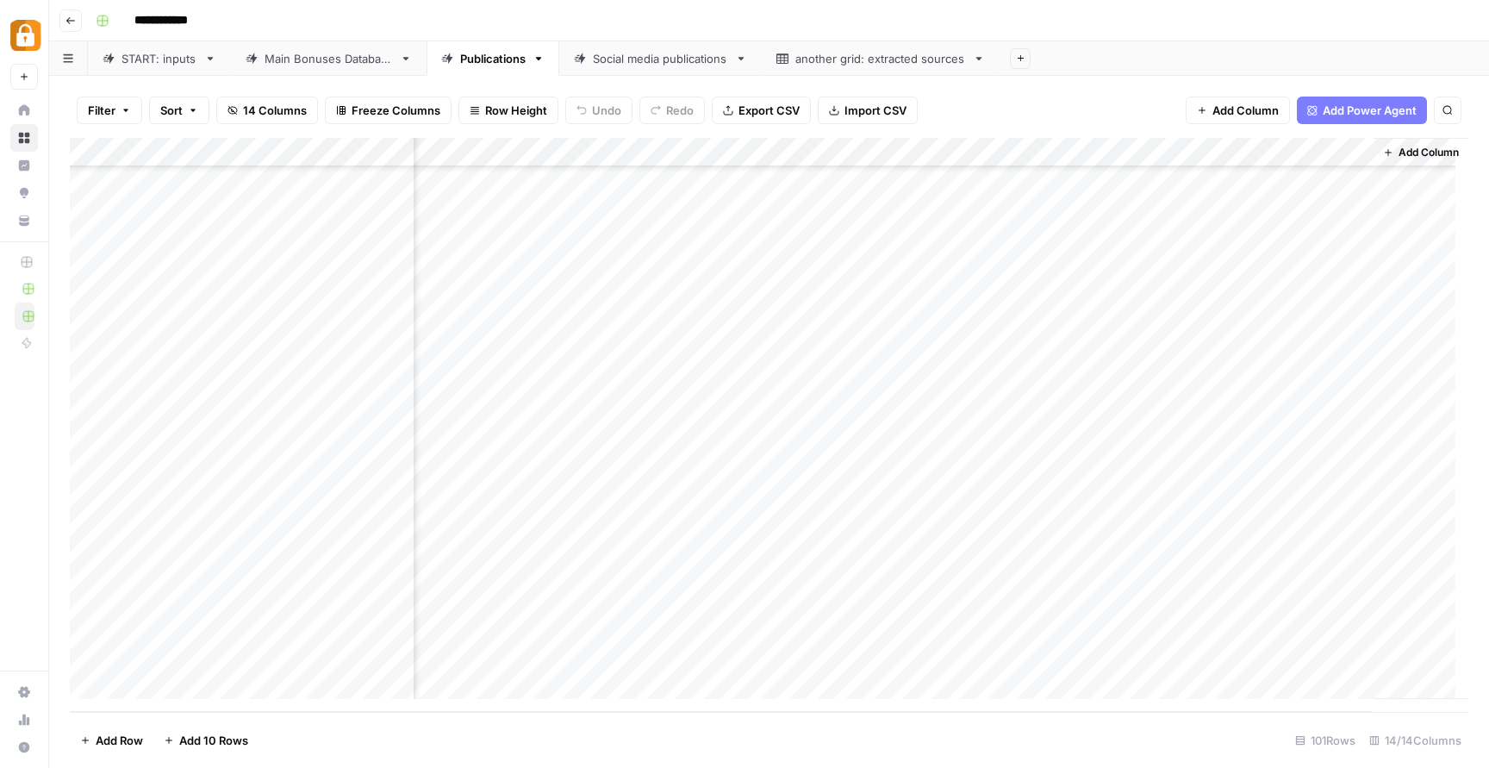
click at [799, 599] on div "Add Column" at bounding box center [769, 425] width 1398 height 574
click at [728, 589] on div "Add Column" at bounding box center [769, 425] width 1398 height 574
click at [728, 589] on div "**********" at bounding box center [850, 603] width 289 height 29
click at [805, 600] on input "**********" at bounding box center [851, 604] width 276 height 21
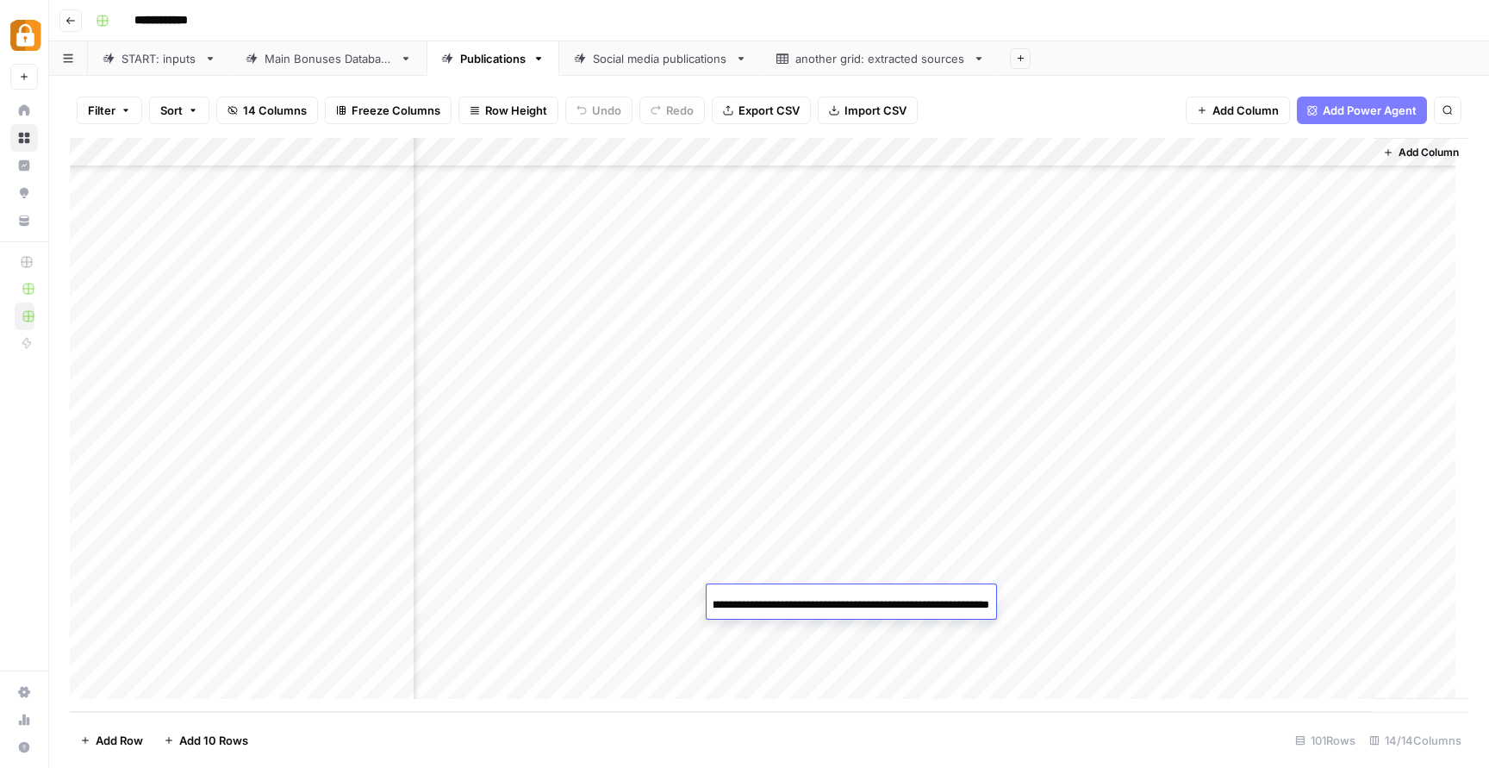
drag, startPoint x: 930, startPoint y: 603, endPoint x: 1063, endPoint y: 616, distance: 133.3
click at [1063, 616] on body "**********" at bounding box center [744, 384] width 1489 height 768
